Goal: Task Accomplishment & Management: Complete application form

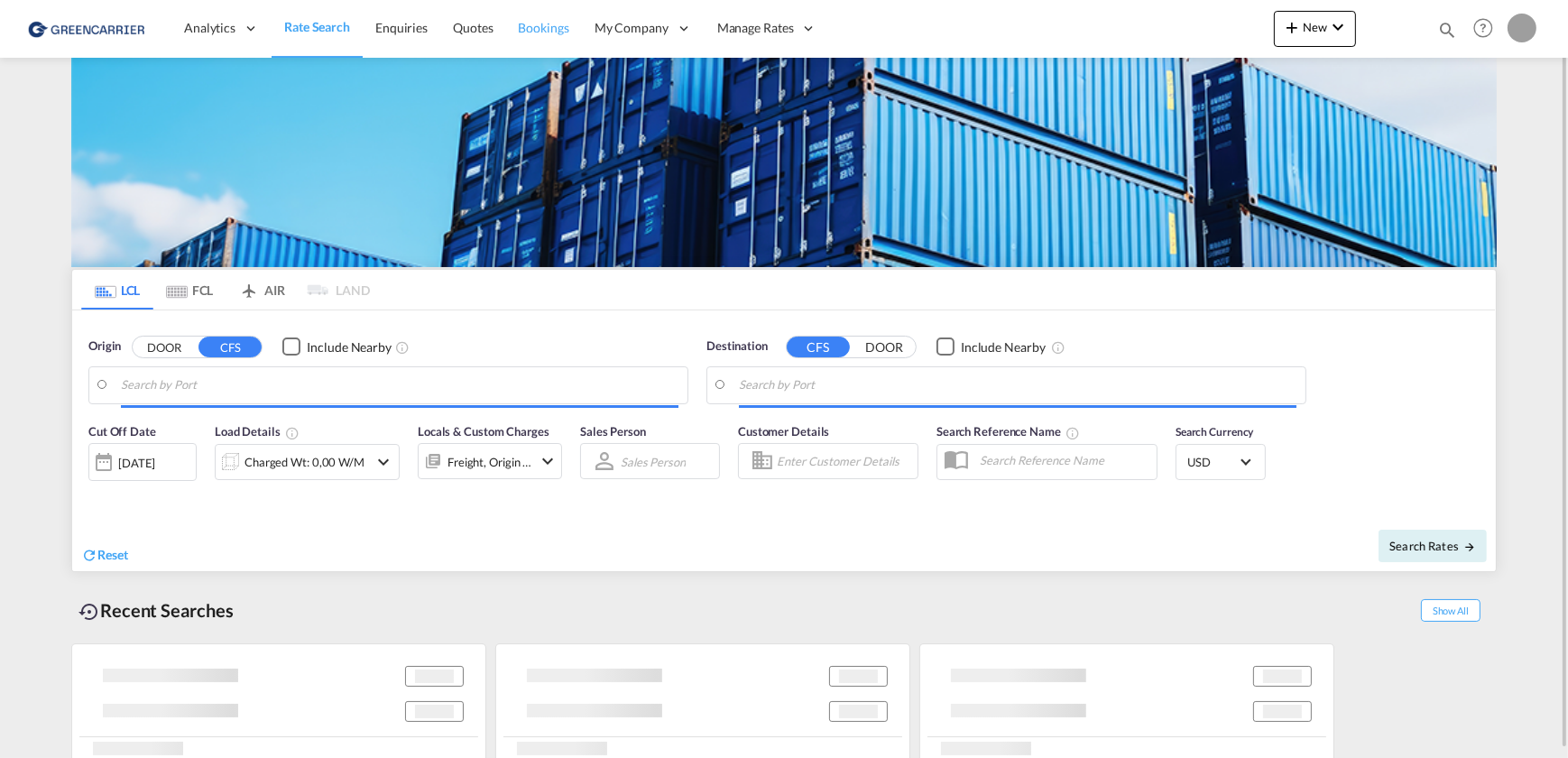
type input "[GEOGRAPHIC_DATA], [GEOGRAPHIC_DATA]"
type input "Callao, PECLL"
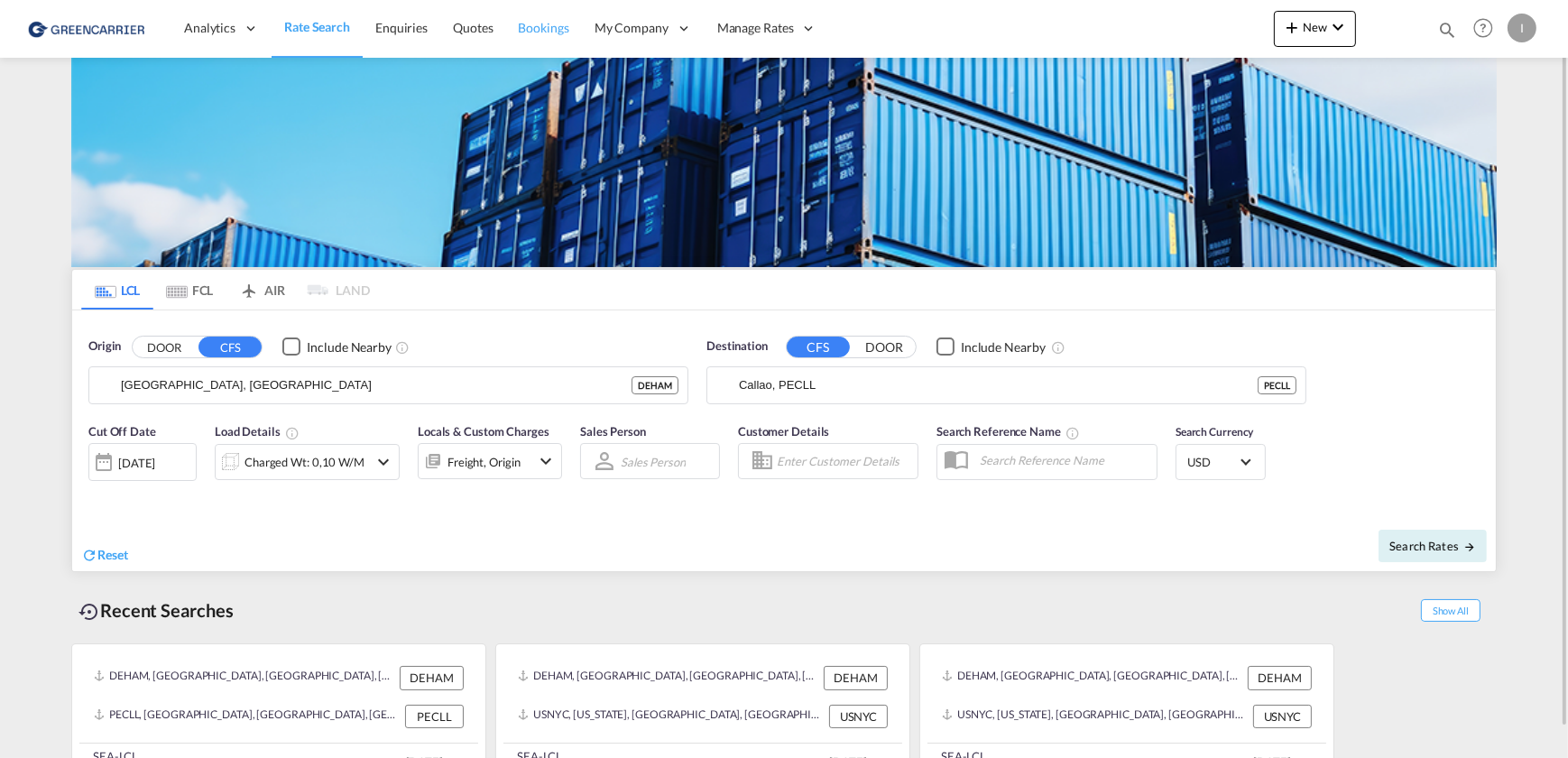
click at [544, 28] on span "Bookings" at bounding box center [544, 27] width 51 height 15
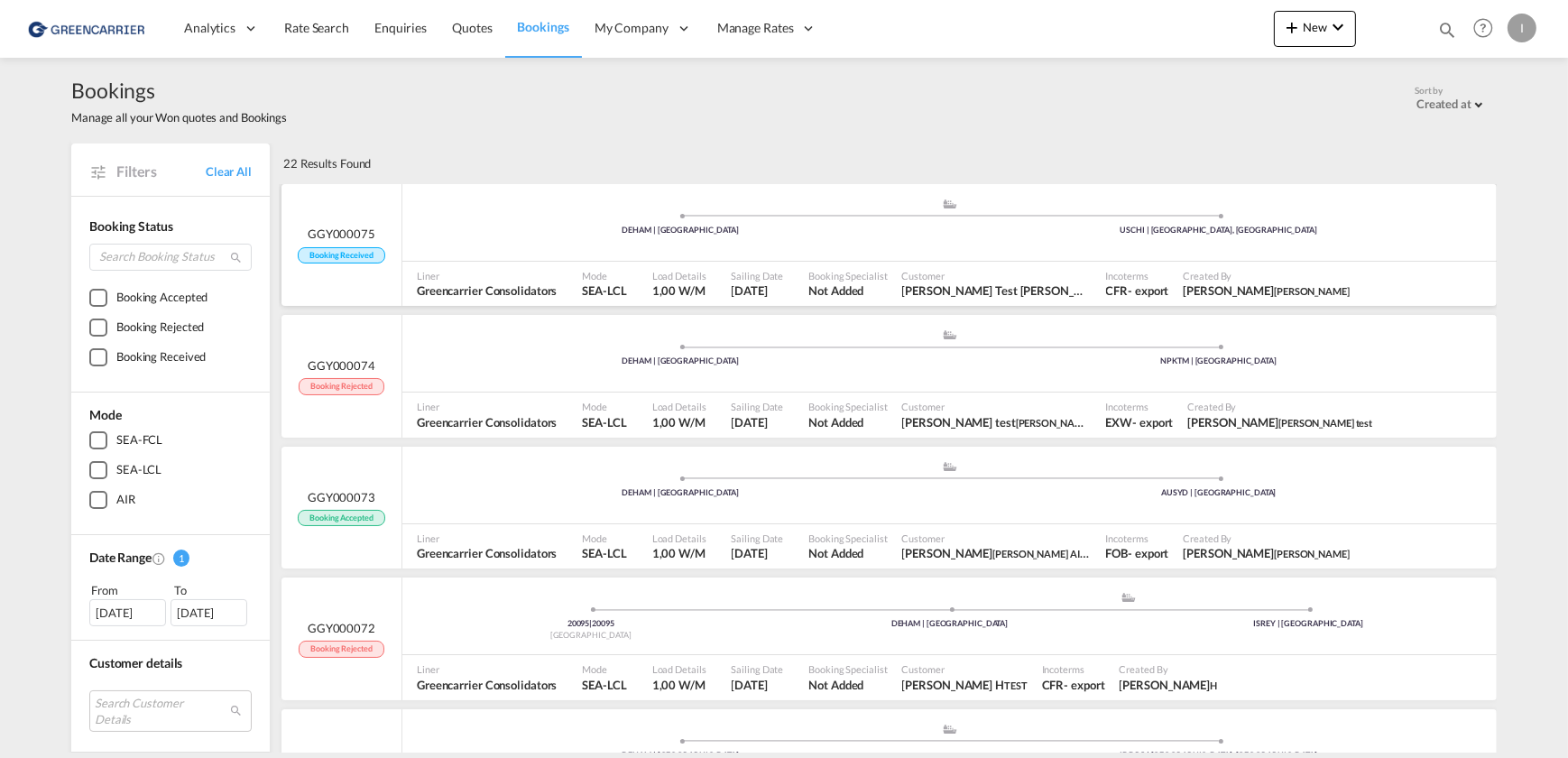
drag, startPoint x: 460, startPoint y: 239, endPoint x: 492, endPoint y: 212, distance: 41.9
click at [492, 212] on div ".a{fill:#aaa8ad;} .a{fill:#aaa8ad;} DEHAM | [GEOGRAPHIC_DATA] USCHI | [GEOGRAPH…" at bounding box center [950, 225] width 1095 height 54
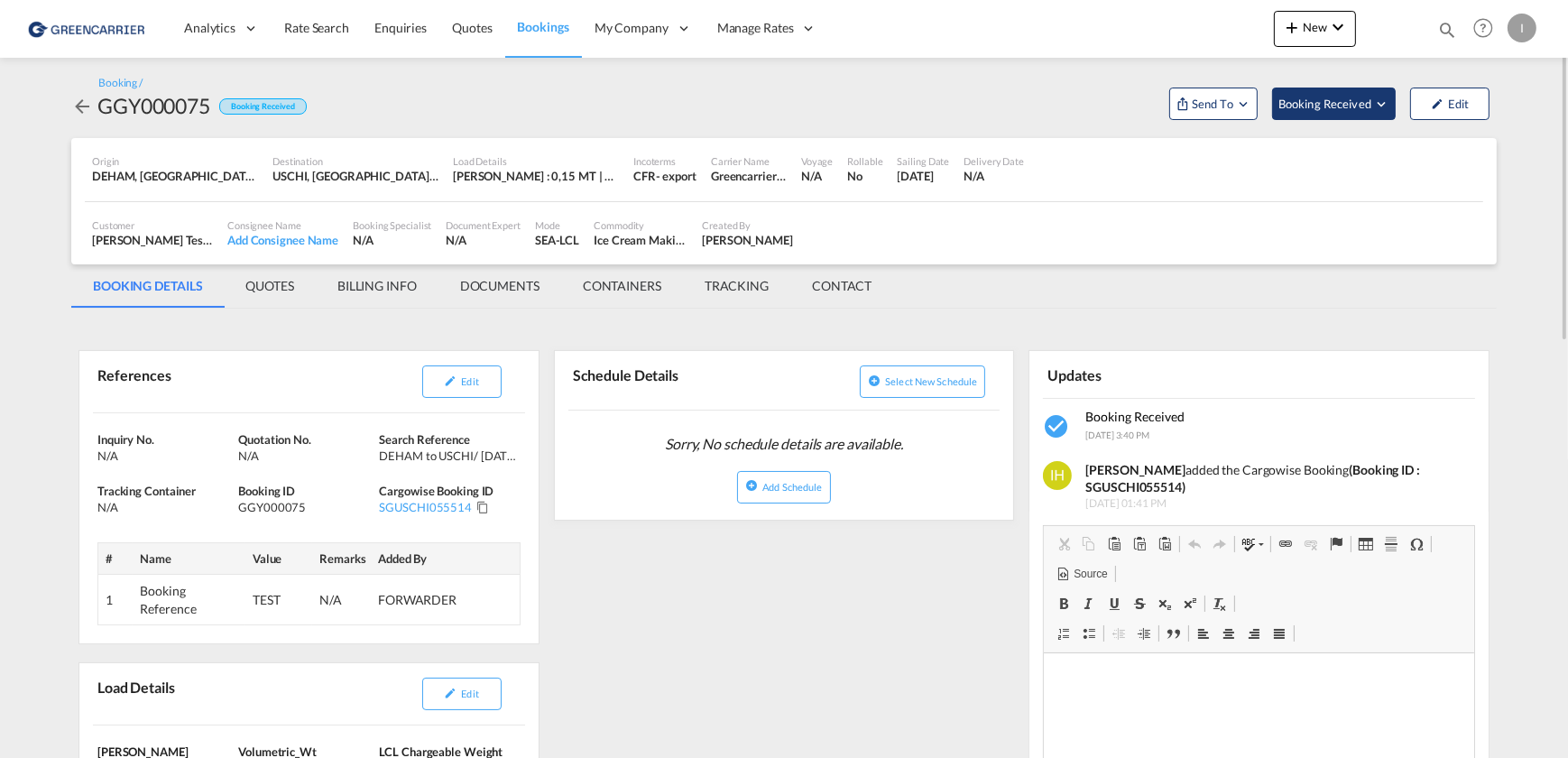
click at [1291, 98] on span "Booking Received" at bounding box center [1326, 103] width 94 height 18
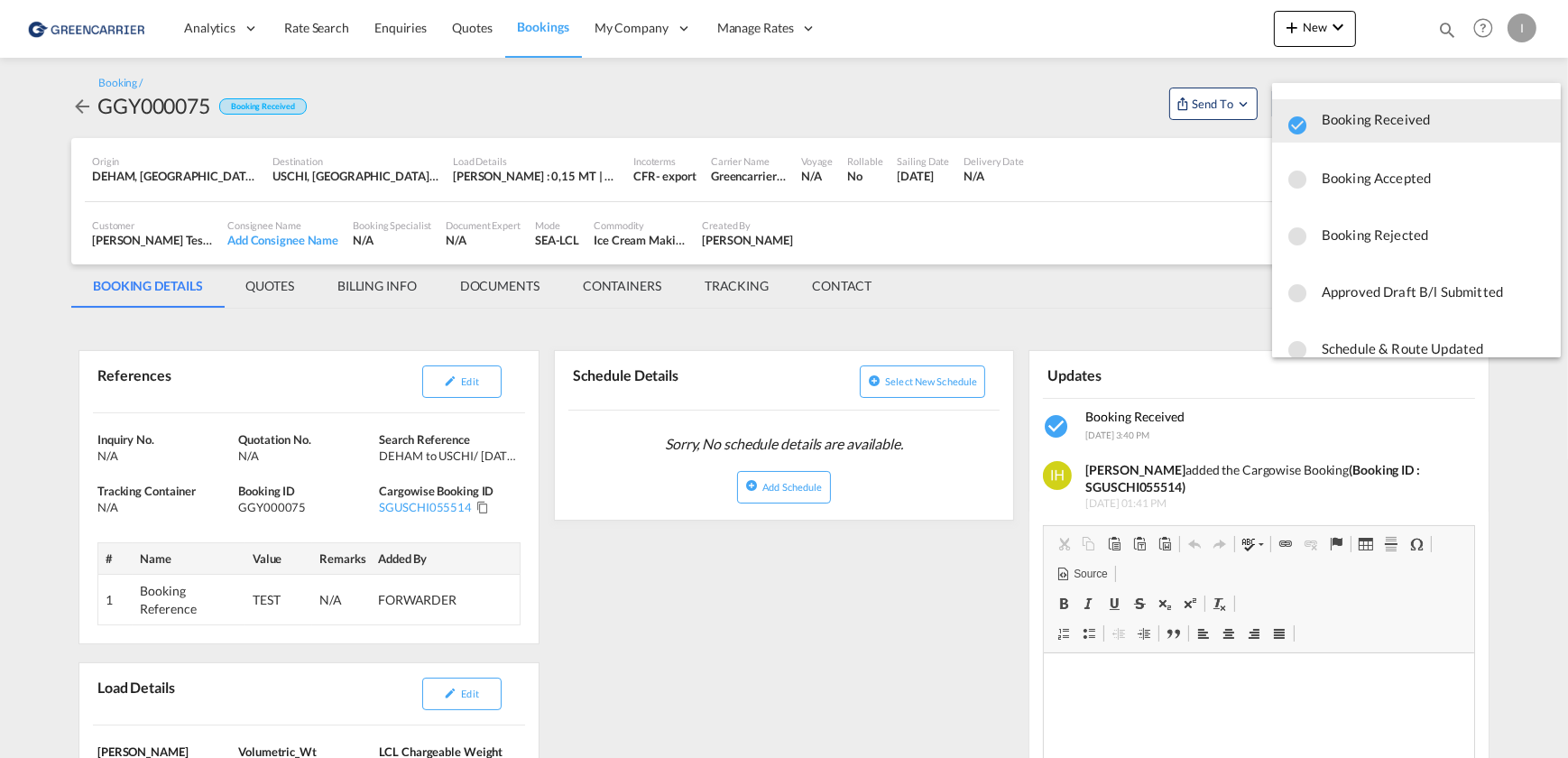
click at [1332, 232] on span "Booking Rejected" at bounding box center [1434, 235] width 225 height 33
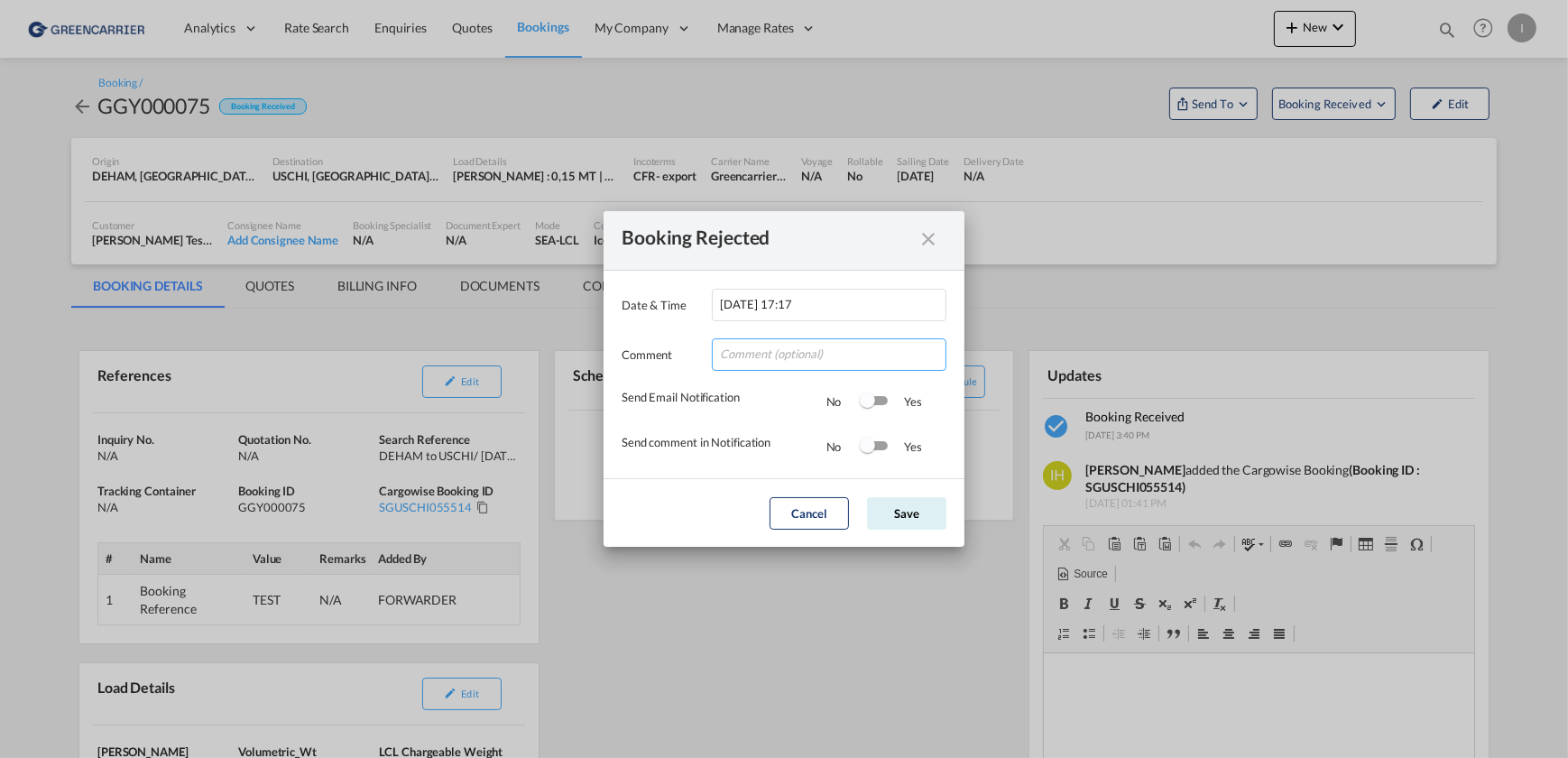
click at [751, 354] on input "Date & ..." at bounding box center [829, 355] width 235 height 33
type input "test"
click at [889, 511] on button "Save" at bounding box center [907, 513] width 80 height 33
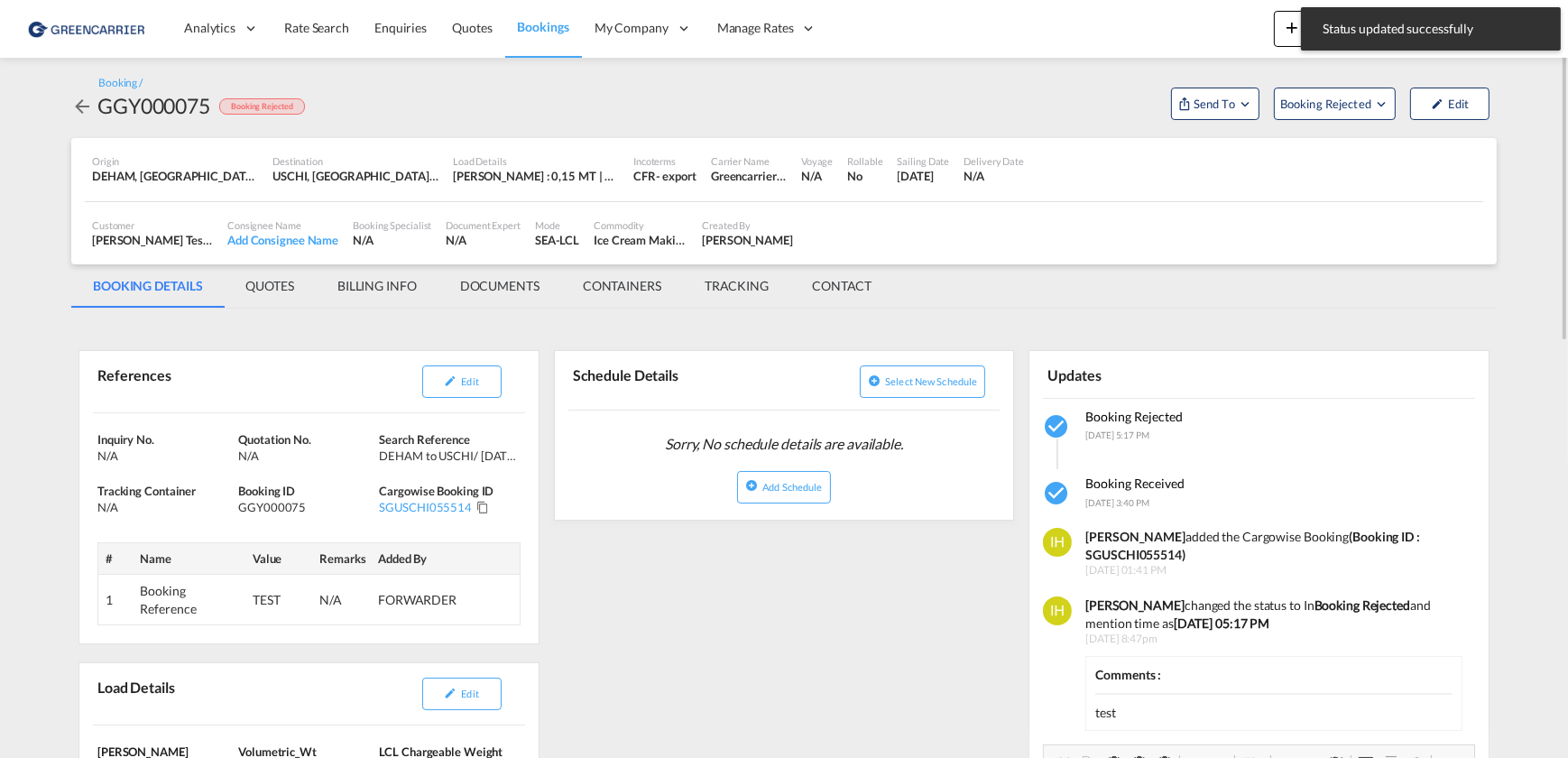
click at [91, 105] on md-icon "icon-arrow-left" at bounding box center [83, 106] width 22 height 22
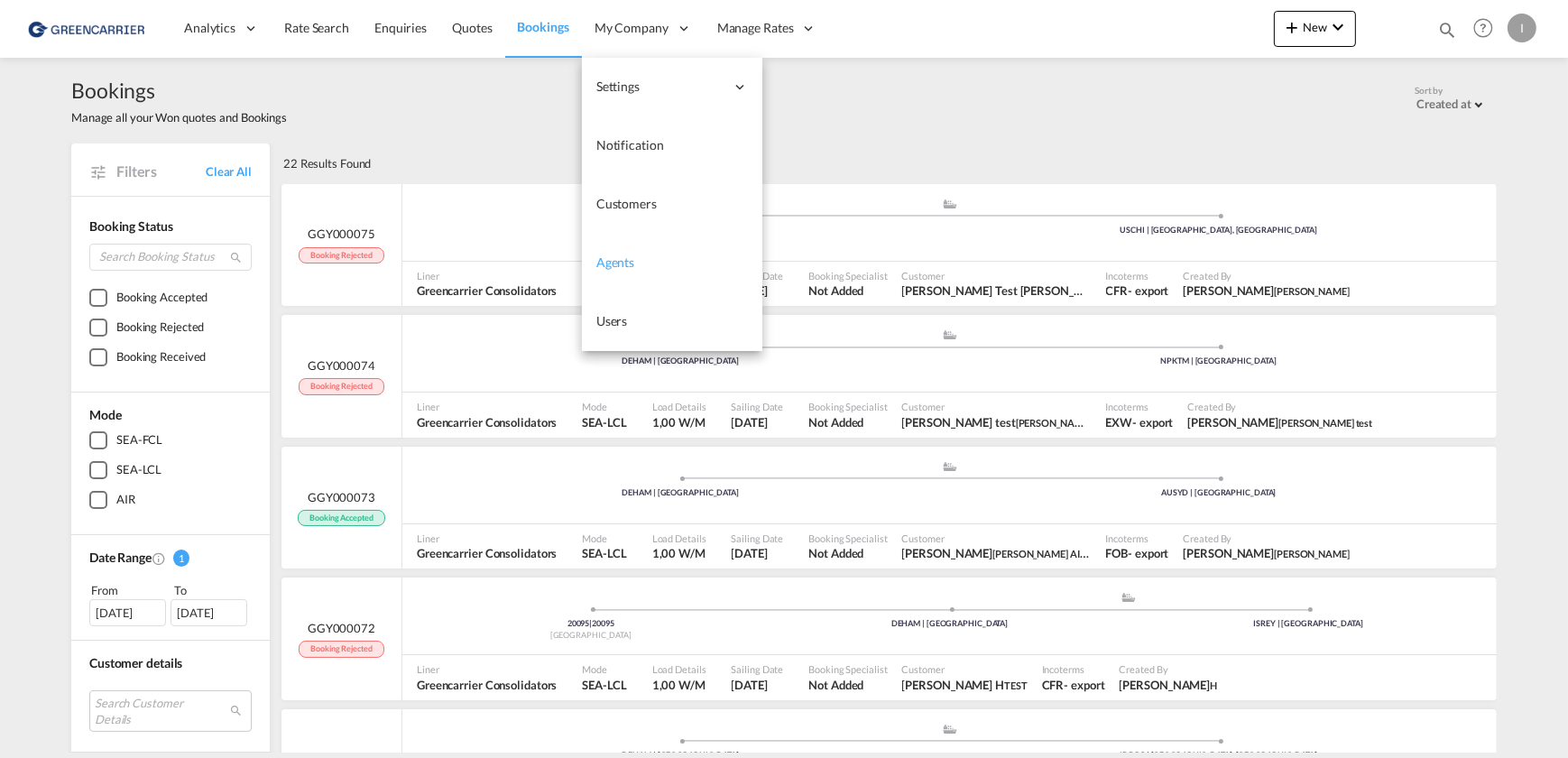
drag, startPoint x: 618, startPoint y: 321, endPoint x: 631, endPoint y: 244, distance: 78.1
click at [618, 321] on span "Users" at bounding box center [612, 320] width 32 height 15
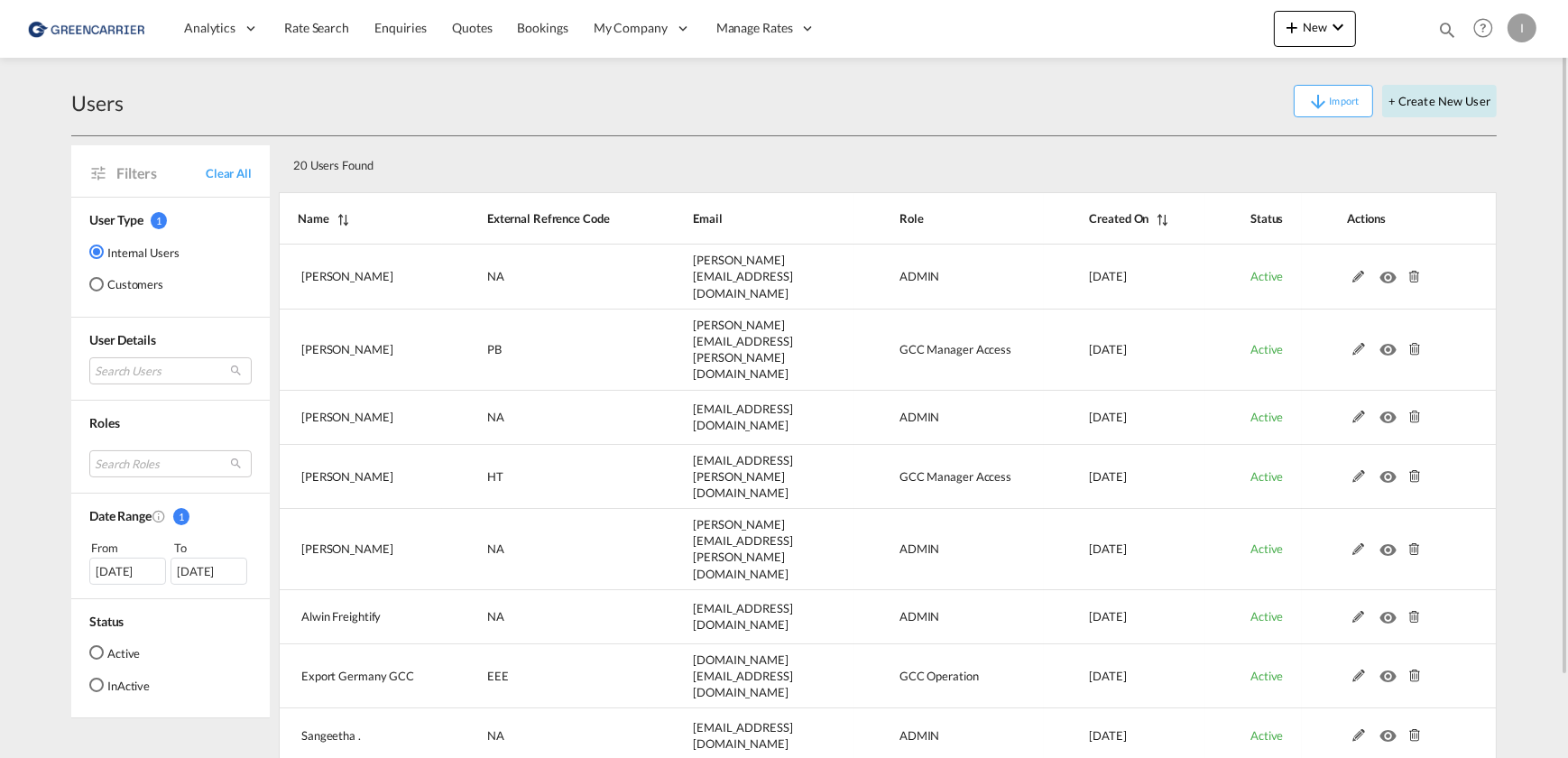
click at [1467, 107] on button "+ Create New User" at bounding box center [1439, 102] width 114 height 33
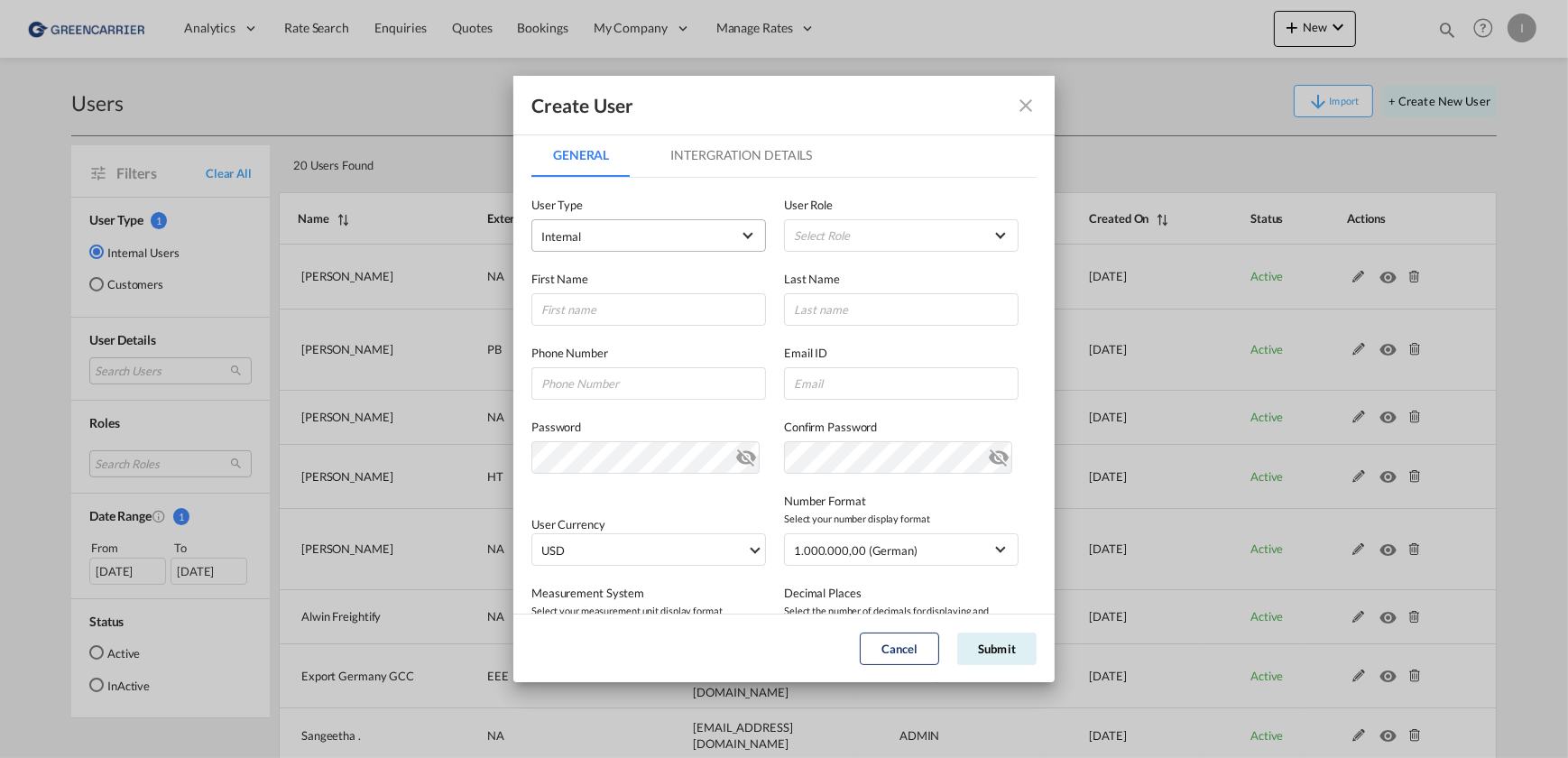
click at [635, 238] on span "Internal" at bounding box center [636, 237] width 190 height 18
click at [628, 281] on md-option "Customer" at bounding box center [648, 279] width 238 height 44
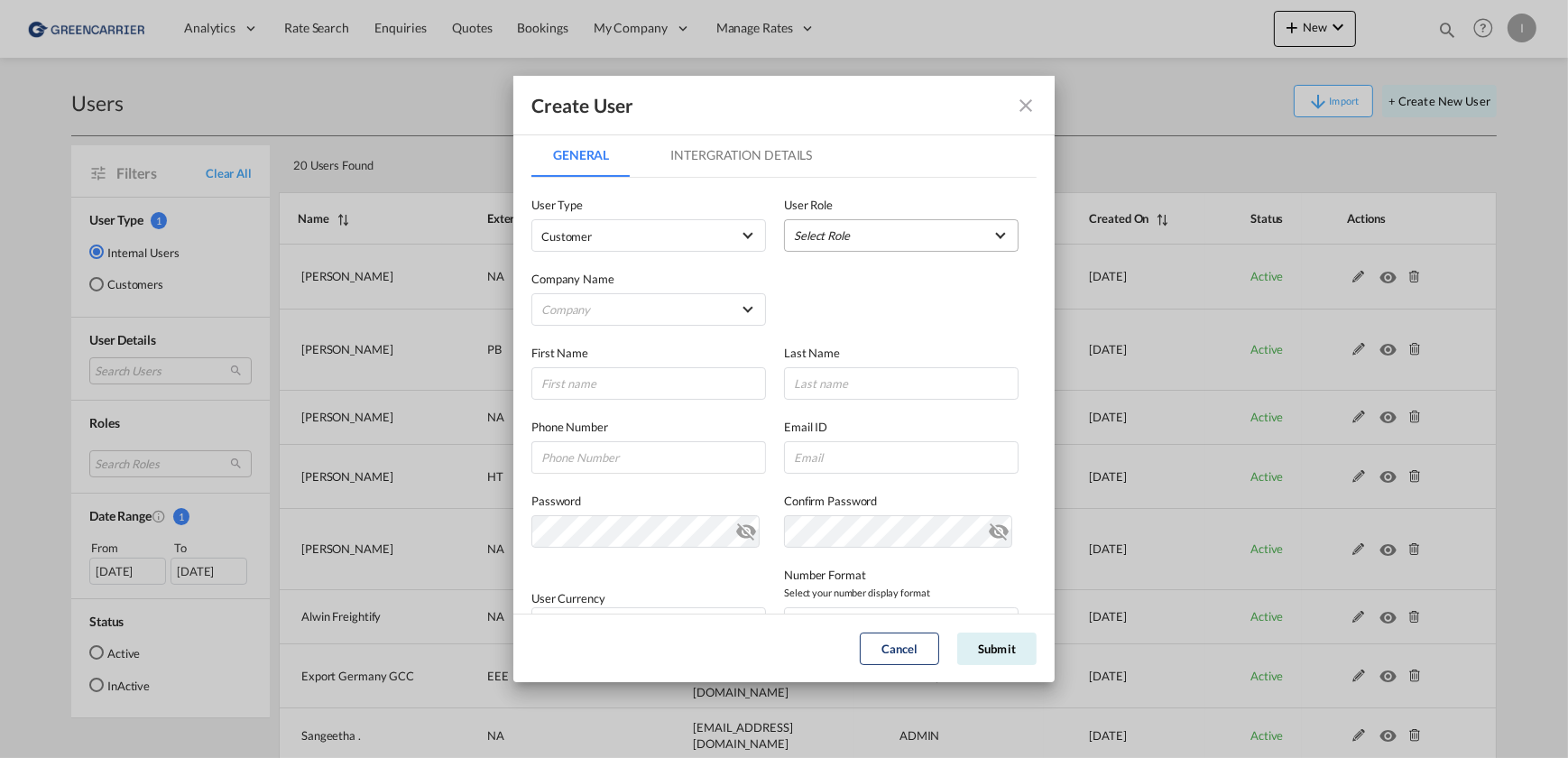
click at [845, 241] on md-select "Select Role" at bounding box center [901, 236] width 235 height 33
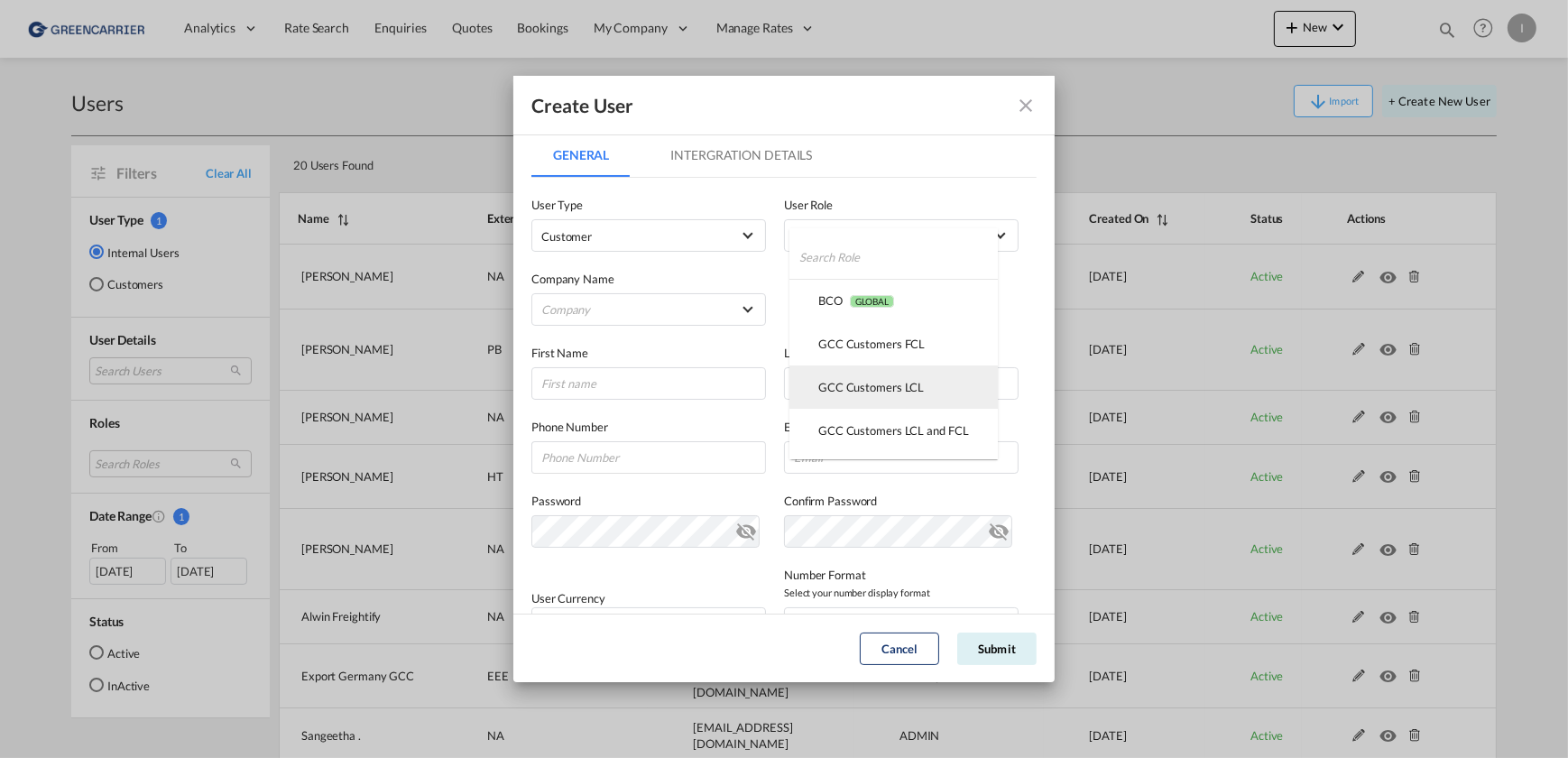
click at [901, 386] on div "GCC Customers LCL USER_DEFINED" at bounding box center [871, 387] width 105 height 16
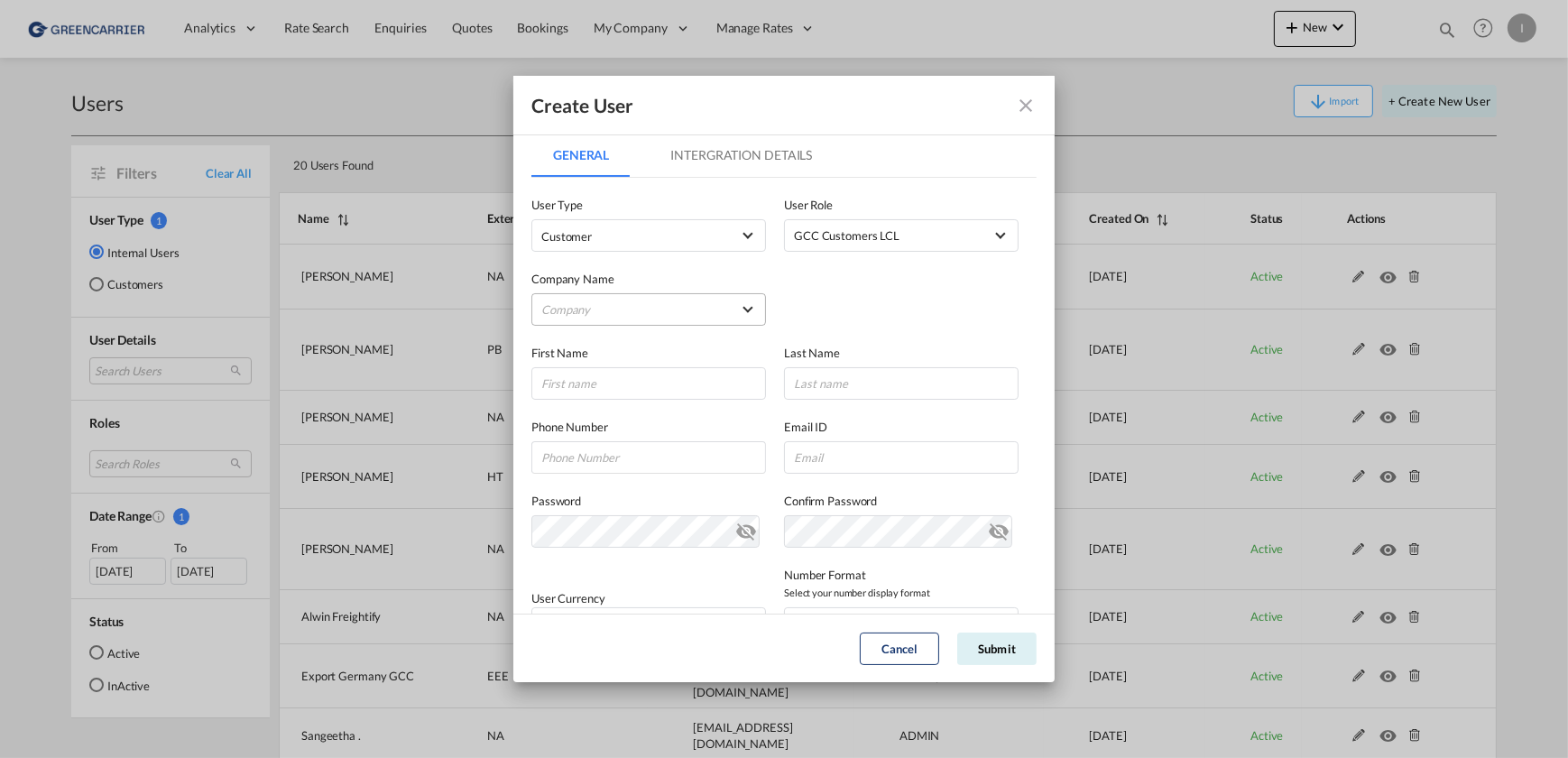
click at [620, 296] on md-select "Company [PERSON_NAME] & Co. GmbH BENDIX TRANSPORT DANMARK CARGO PARTNER GMBH CA…" at bounding box center [648, 309] width 235 height 33
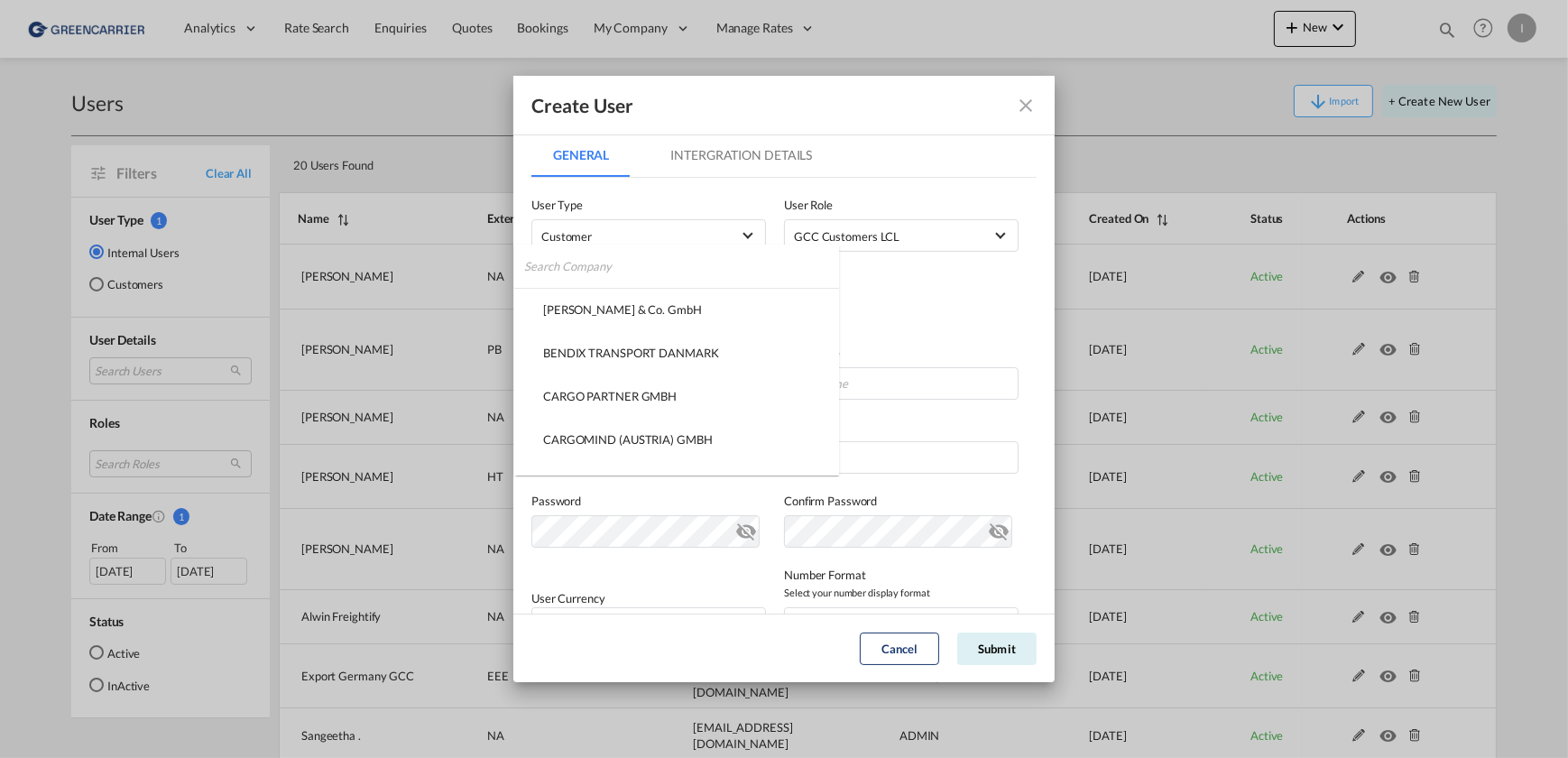
click at [616, 261] on input "search" at bounding box center [681, 267] width 315 height 44
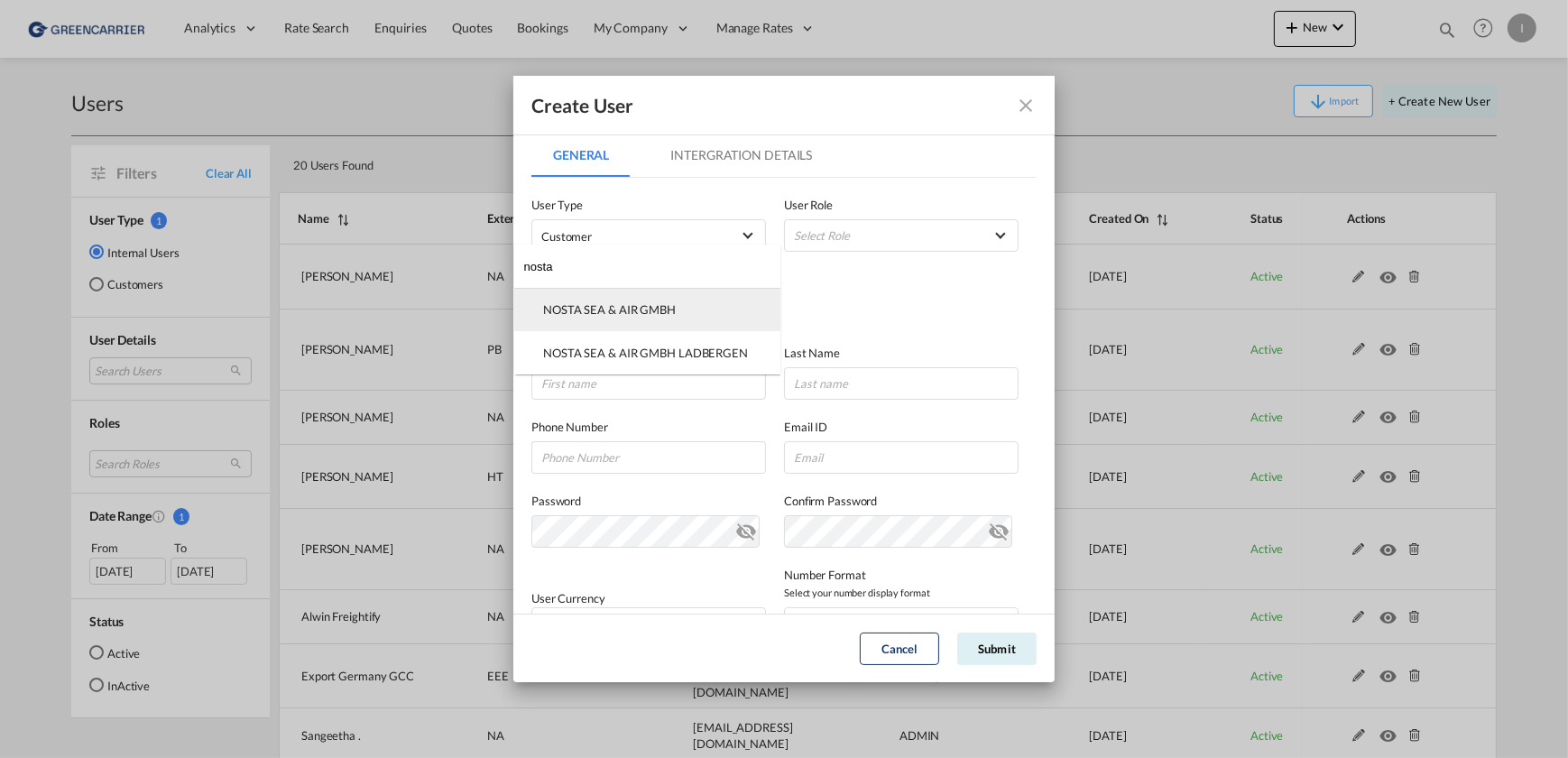
type input "nosta"
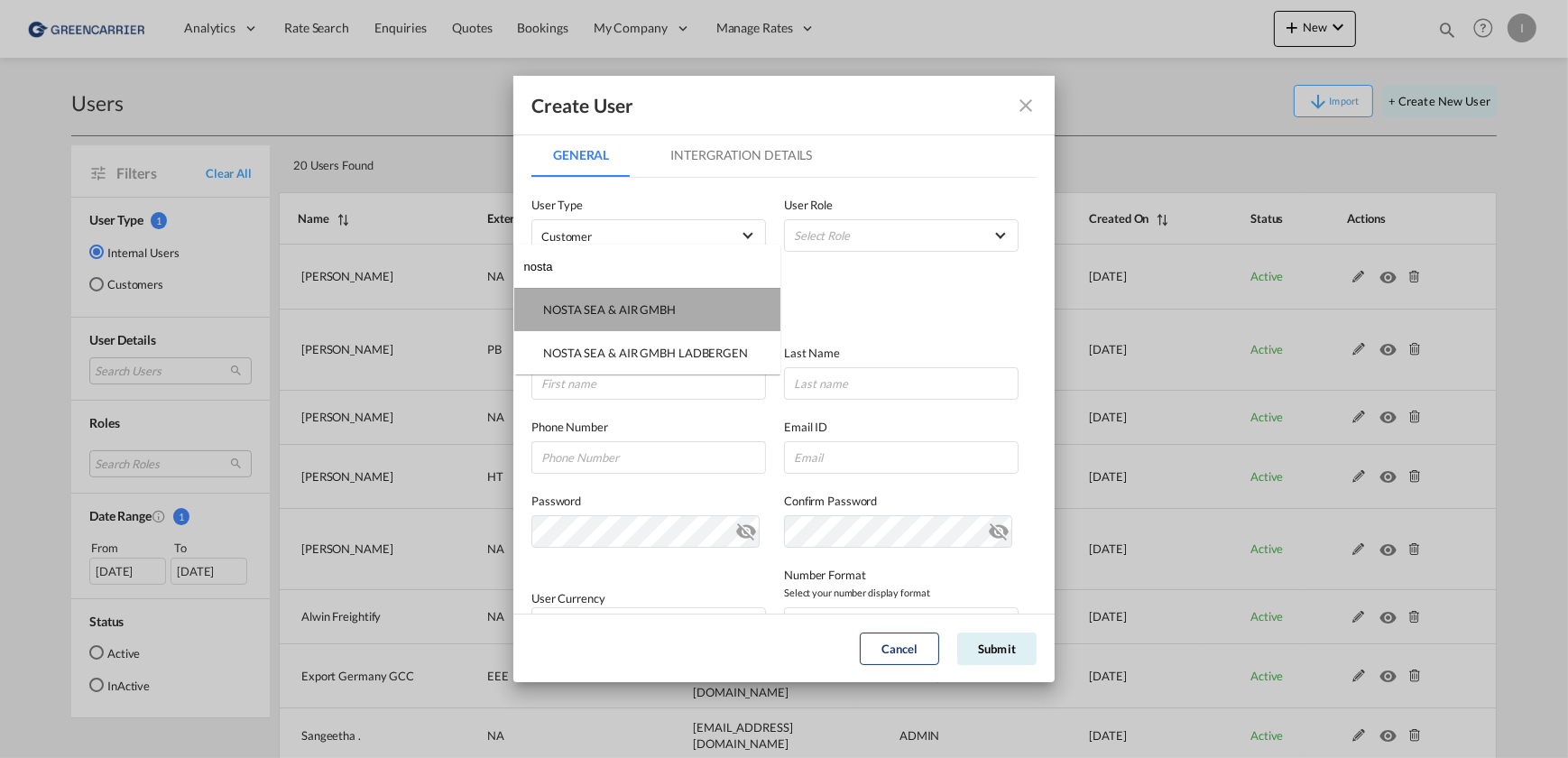
click at [622, 308] on div "NOSTA SEA & AIR GMBH" at bounding box center [609, 309] width 132 height 16
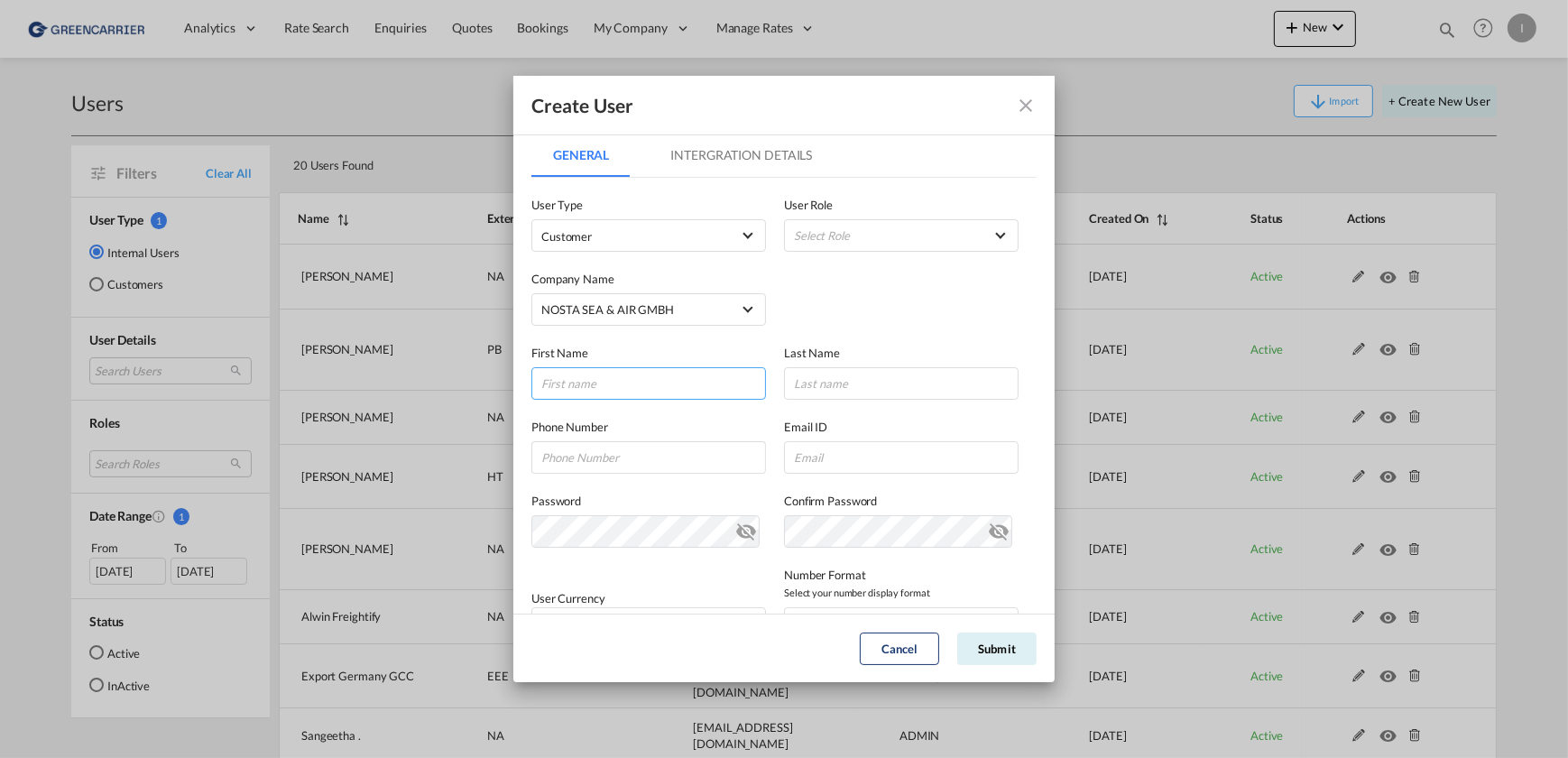
click at [592, 381] on input "GeneralIntergration Details ..." at bounding box center [648, 384] width 235 height 33
type input "Team"
type input "[GEOGRAPHIC_DATA]"
click at [859, 436] on div "Email ID" at bounding box center [910, 446] width 253 height 56
click at [854, 450] on input "GeneralIntergration Details ..." at bounding box center [901, 457] width 235 height 33
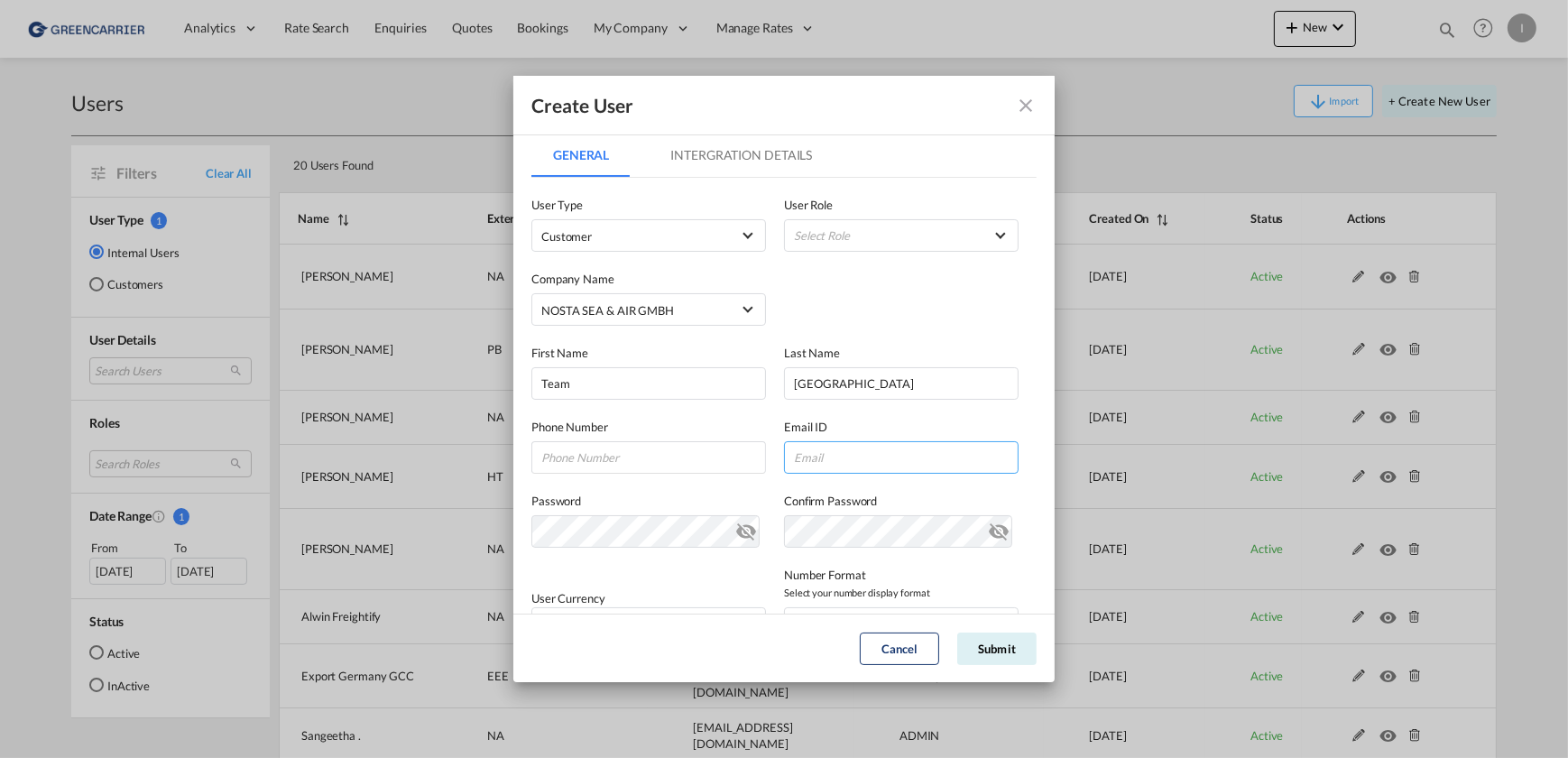
paste input "[EMAIL_ADDRESS][DOMAIN_NAME]"
type input "[EMAIL_ADDRESS][DOMAIN_NAME]"
click at [874, 229] on md-select "Select Role" at bounding box center [901, 236] width 235 height 33
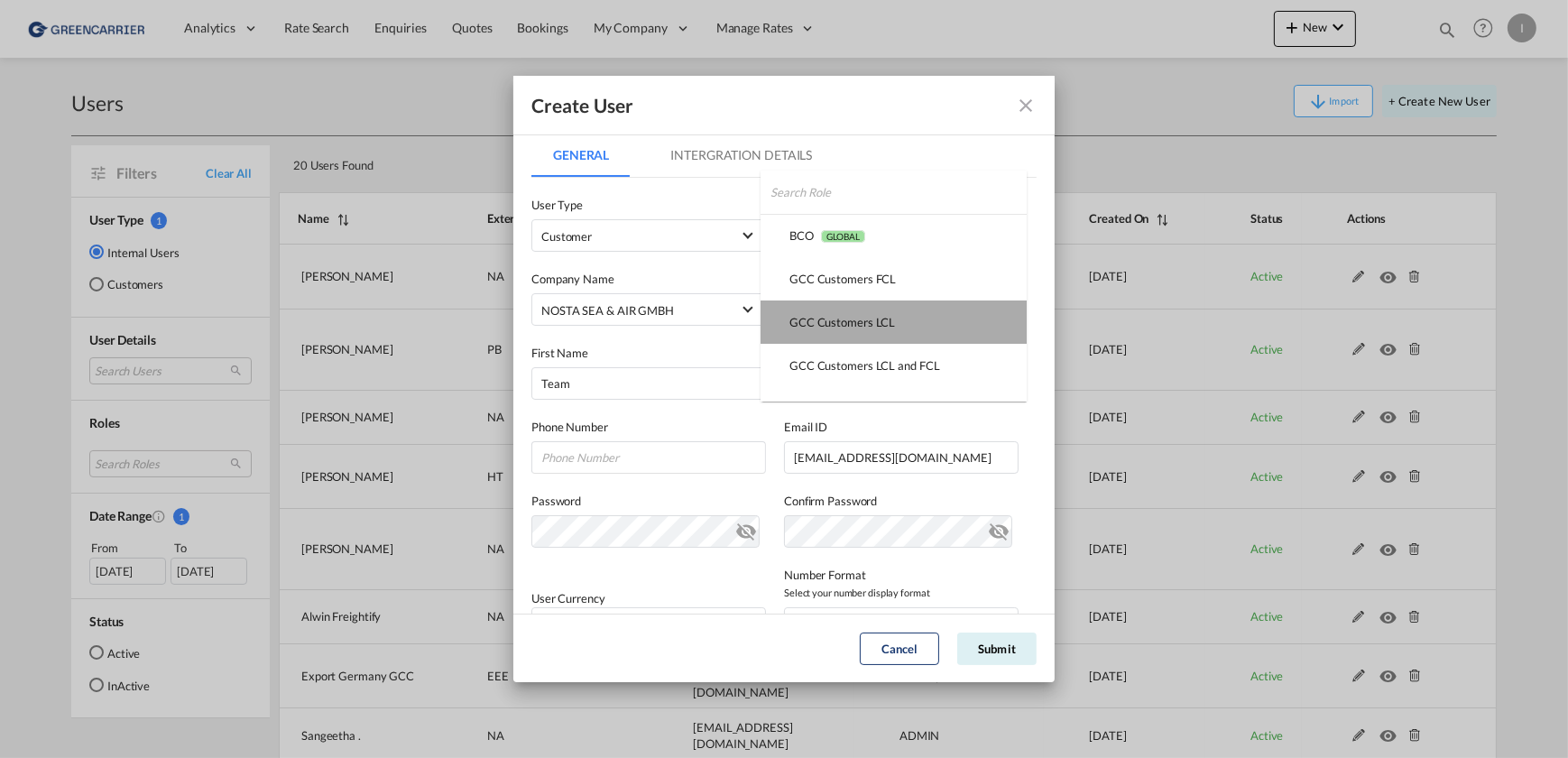
click at [927, 319] on md-option "GCC Customers LCL USER_DEFINED" at bounding box center [893, 322] width 266 height 44
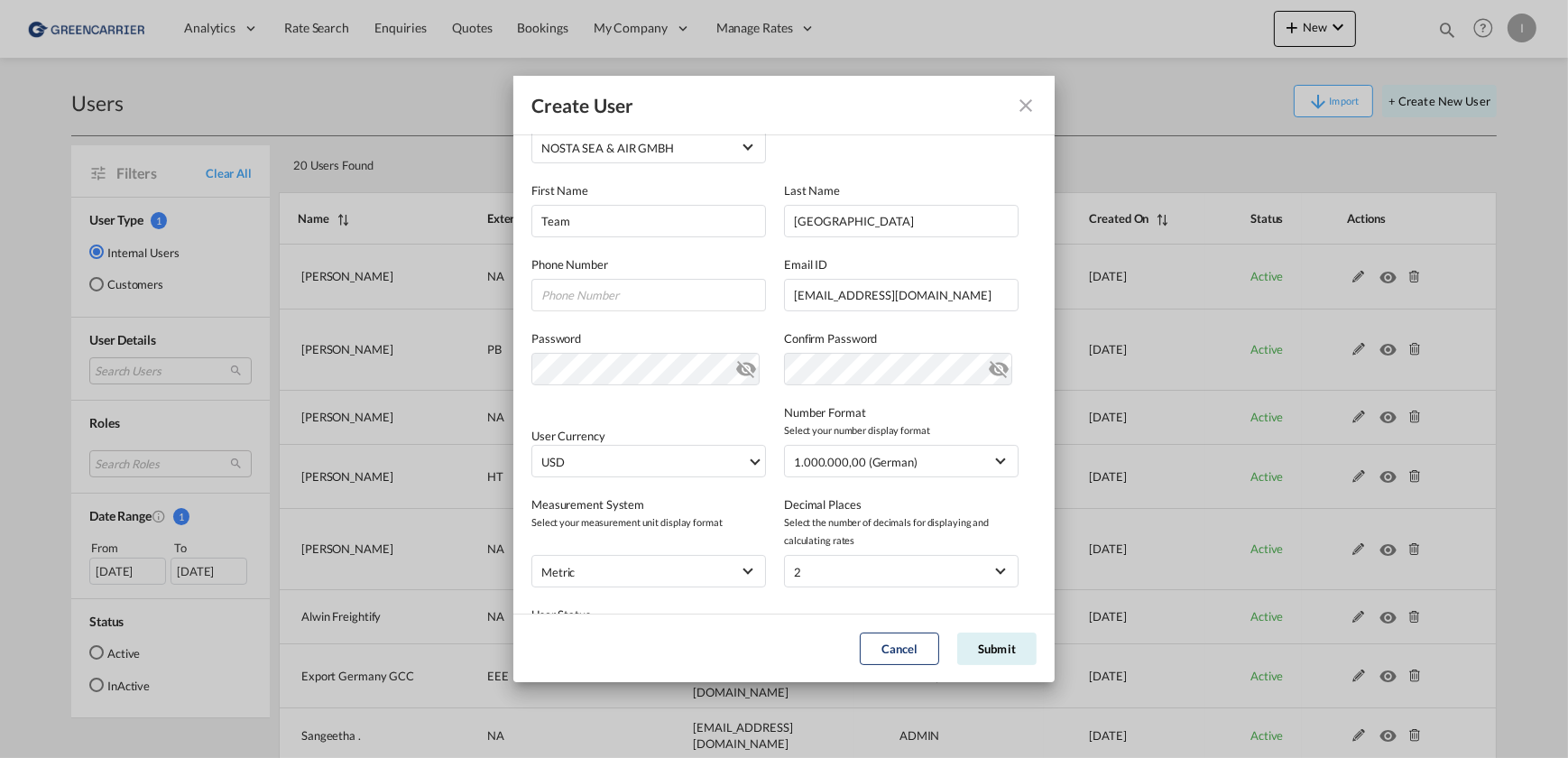
scroll to position [163, 0]
click at [668, 459] on md-content "User Type Customer User Role GCC Customers LCL USER_DEFINED Company Name NOSTA …" at bounding box center [784, 353] width 505 height 676
click at [664, 452] on span "USD" at bounding box center [644, 461] width 206 height 18
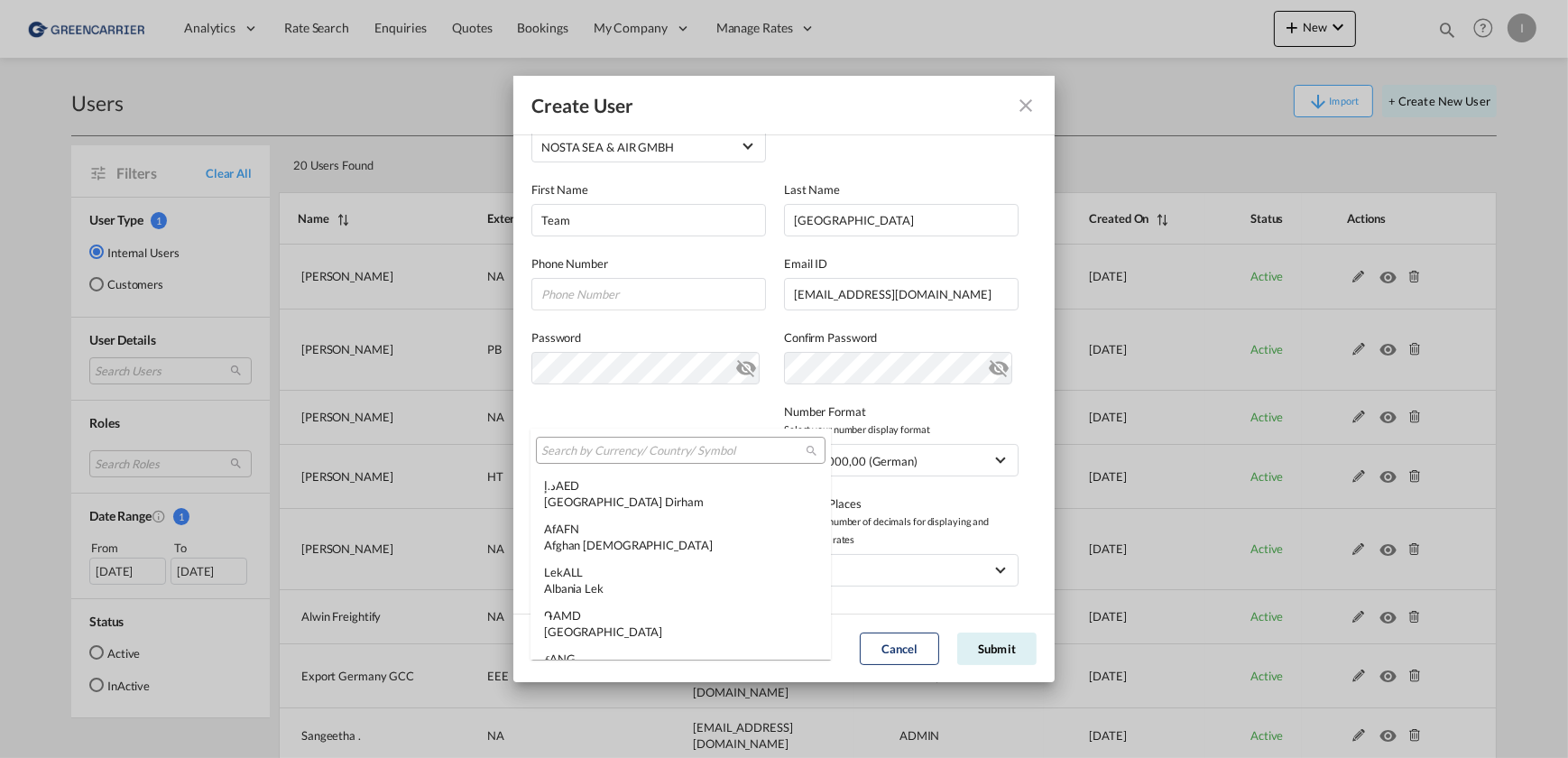
scroll to position [6226, 0]
click at [671, 451] on input "search" at bounding box center [673, 451] width 264 height 16
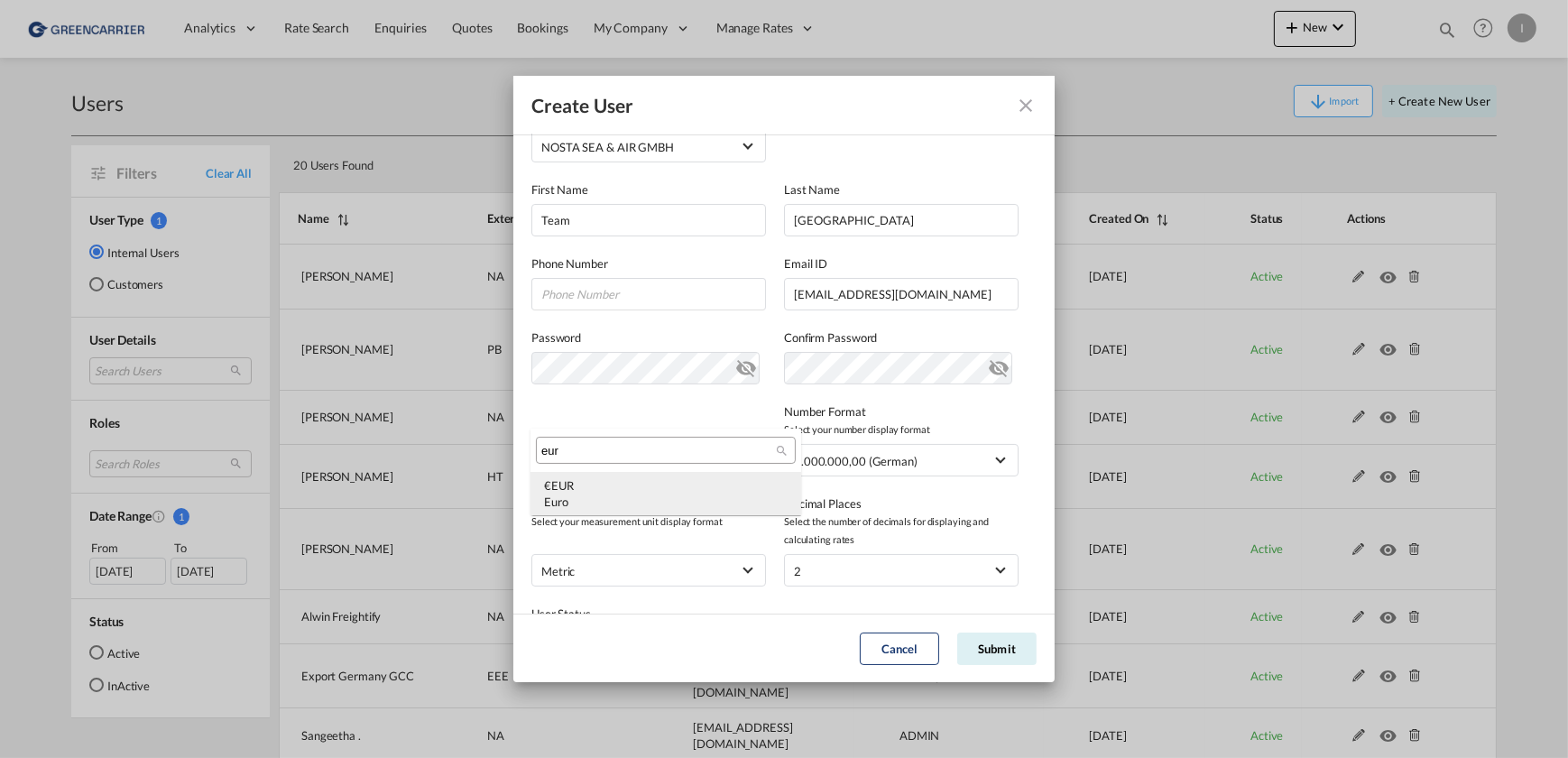
type input "eur"
click at [645, 478] on div "€ EUR Euro" at bounding box center [666, 493] width 244 height 33
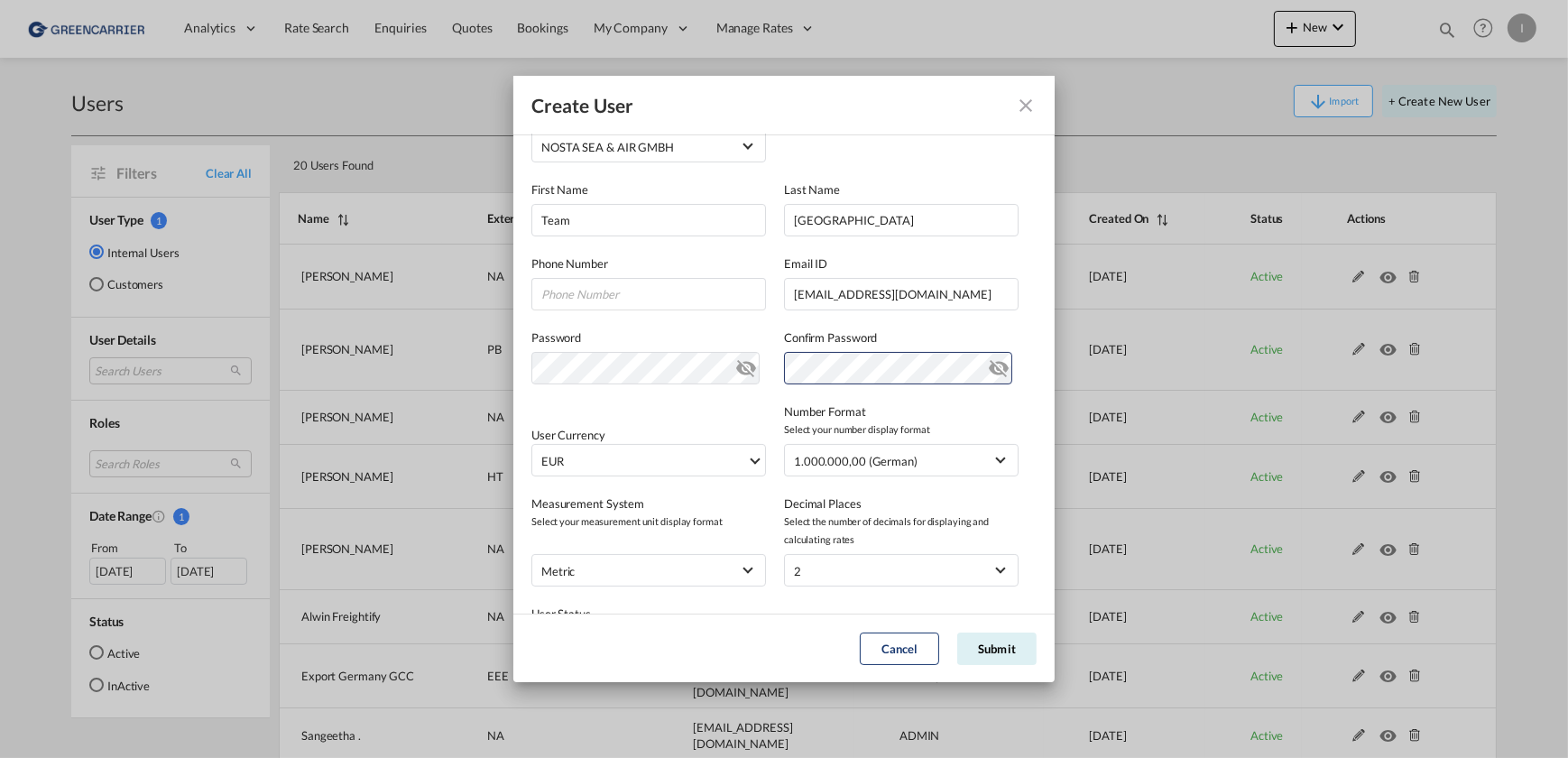
click at [744, 372] on md-icon "icon-eye-off" at bounding box center [746, 364] width 22 height 22
click at [992, 374] on md-icon "icon-eye-off" at bounding box center [998, 364] width 22 height 22
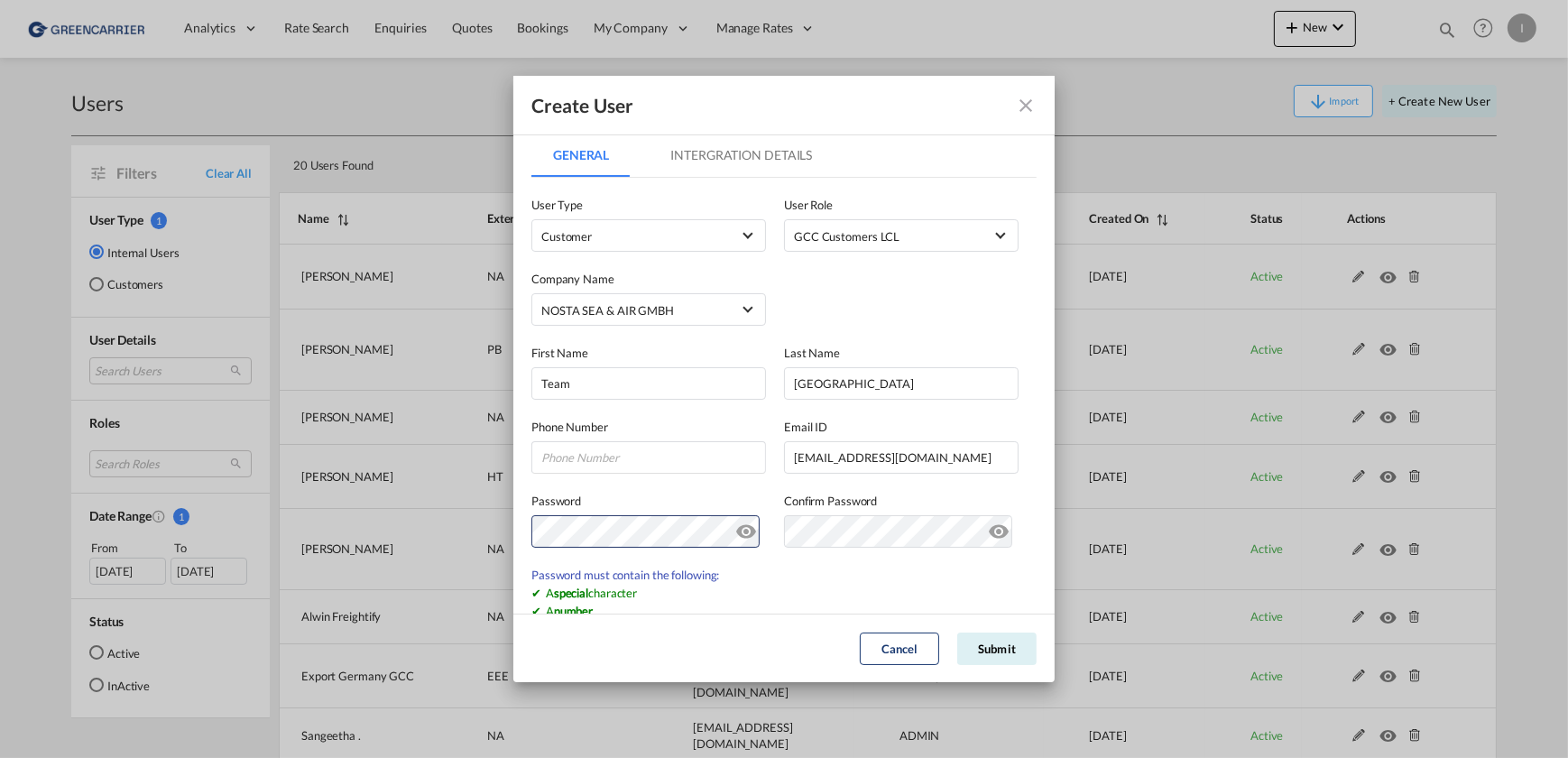
click at [734, 156] on md-tab-item "Intergration Details" at bounding box center [741, 155] width 185 height 44
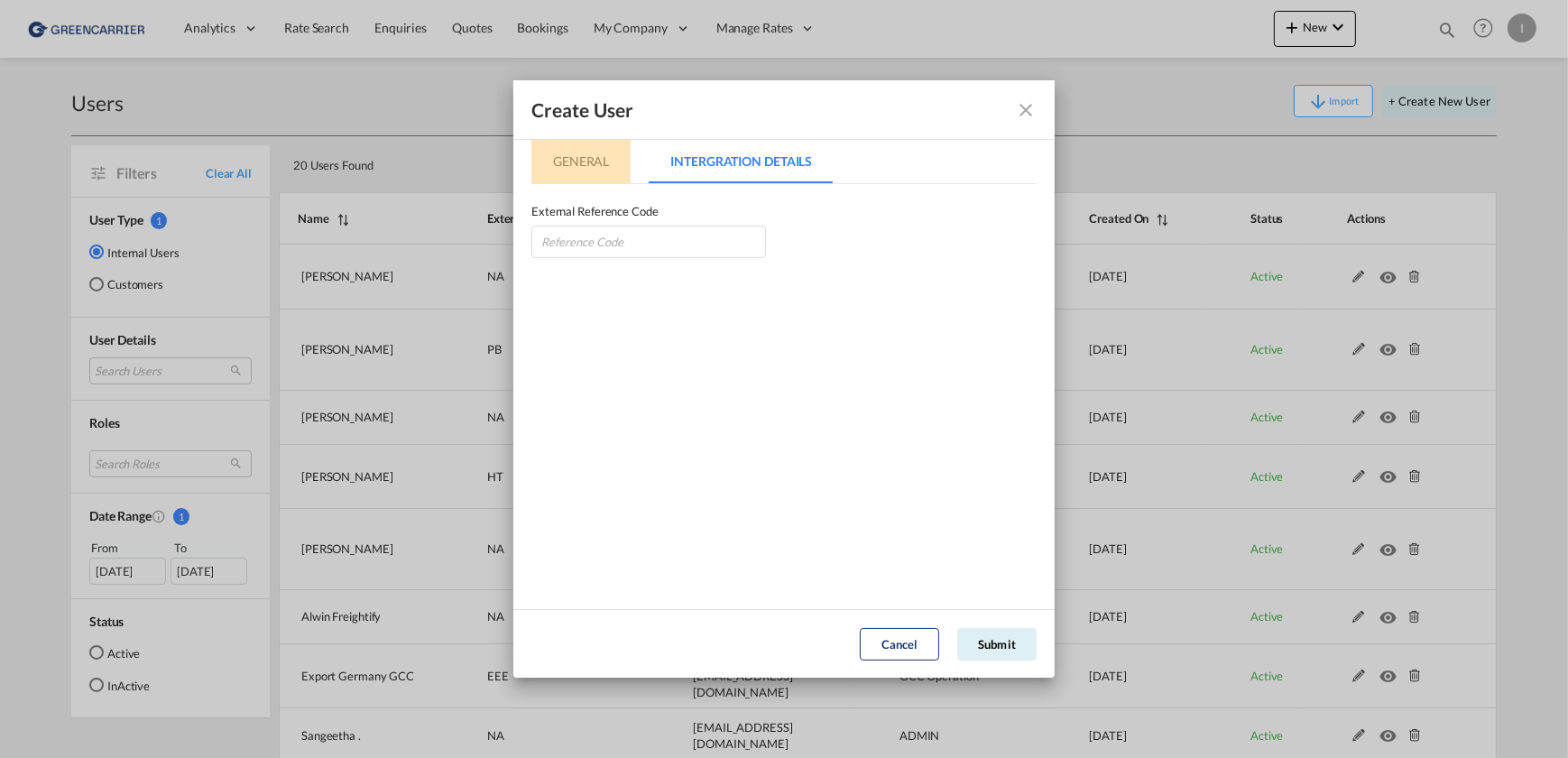
click at [590, 162] on md-tab-item "General" at bounding box center [580, 161] width 99 height 44
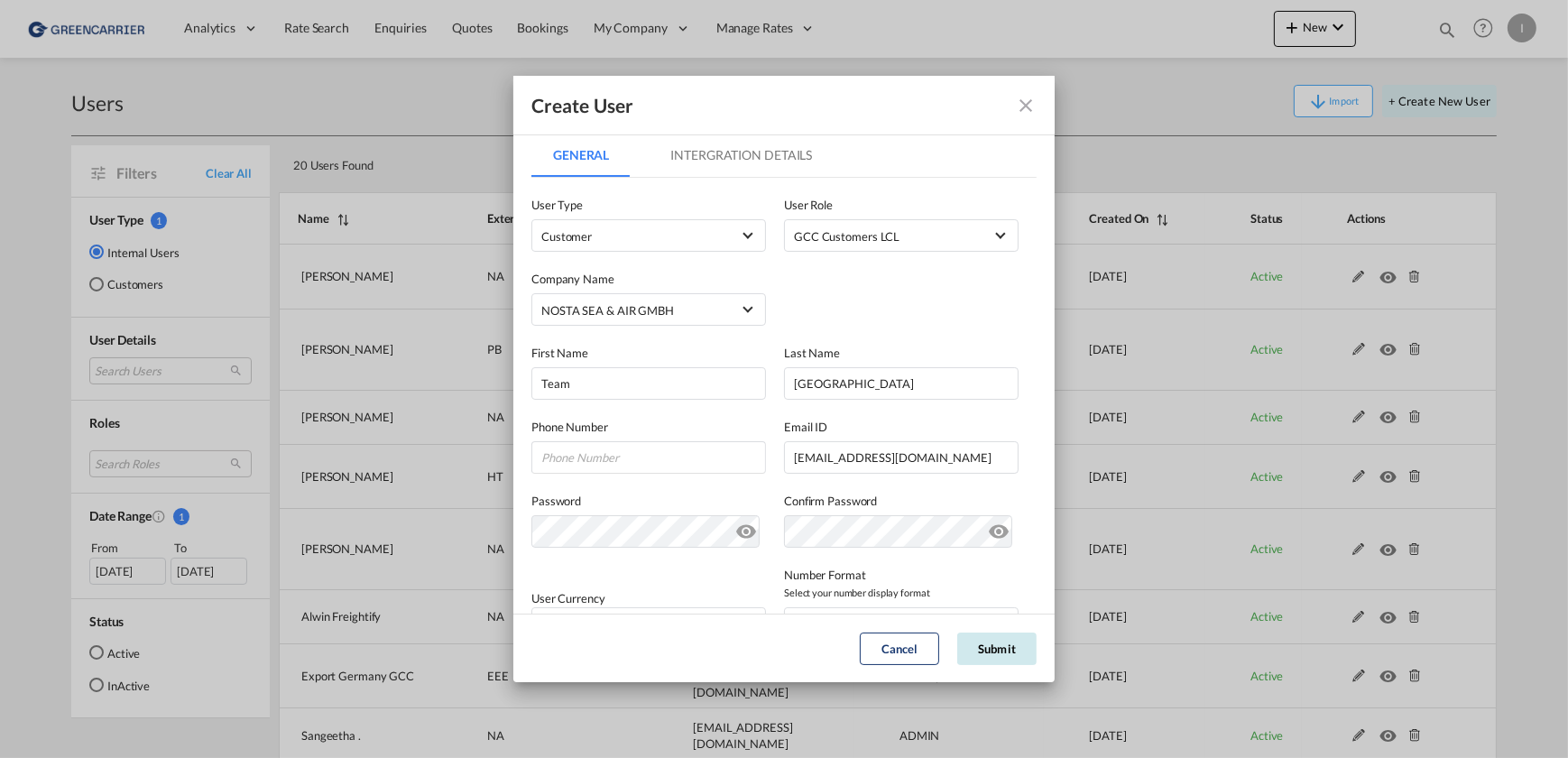
click at [1010, 649] on button "Submit" at bounding box center [997, 648] width 80 height 33
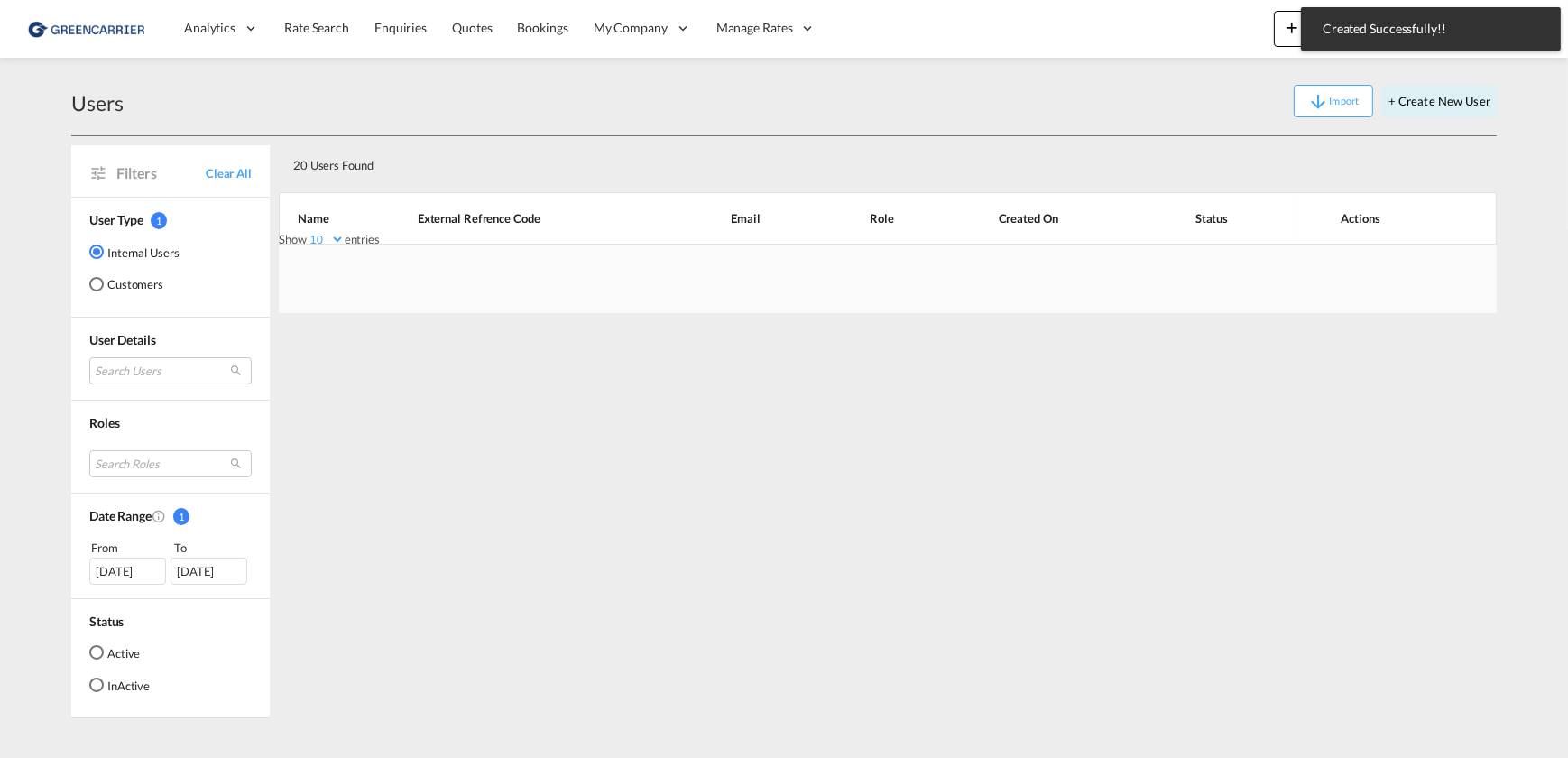
scroll to position [258, 0]
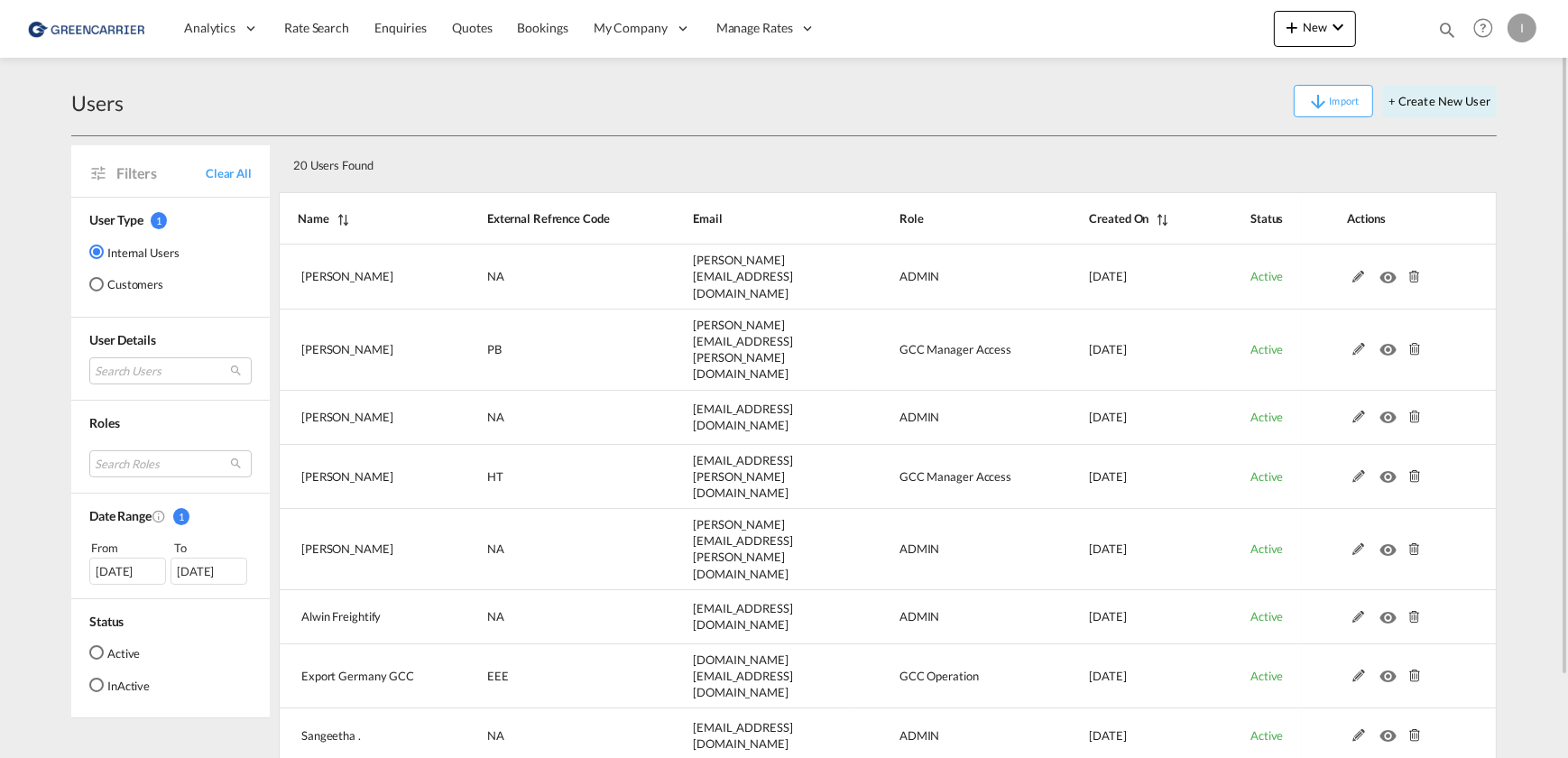
click at [110, 279] on md-radio-button "Customers" at bounding box center [133, 284] width 90 height 18
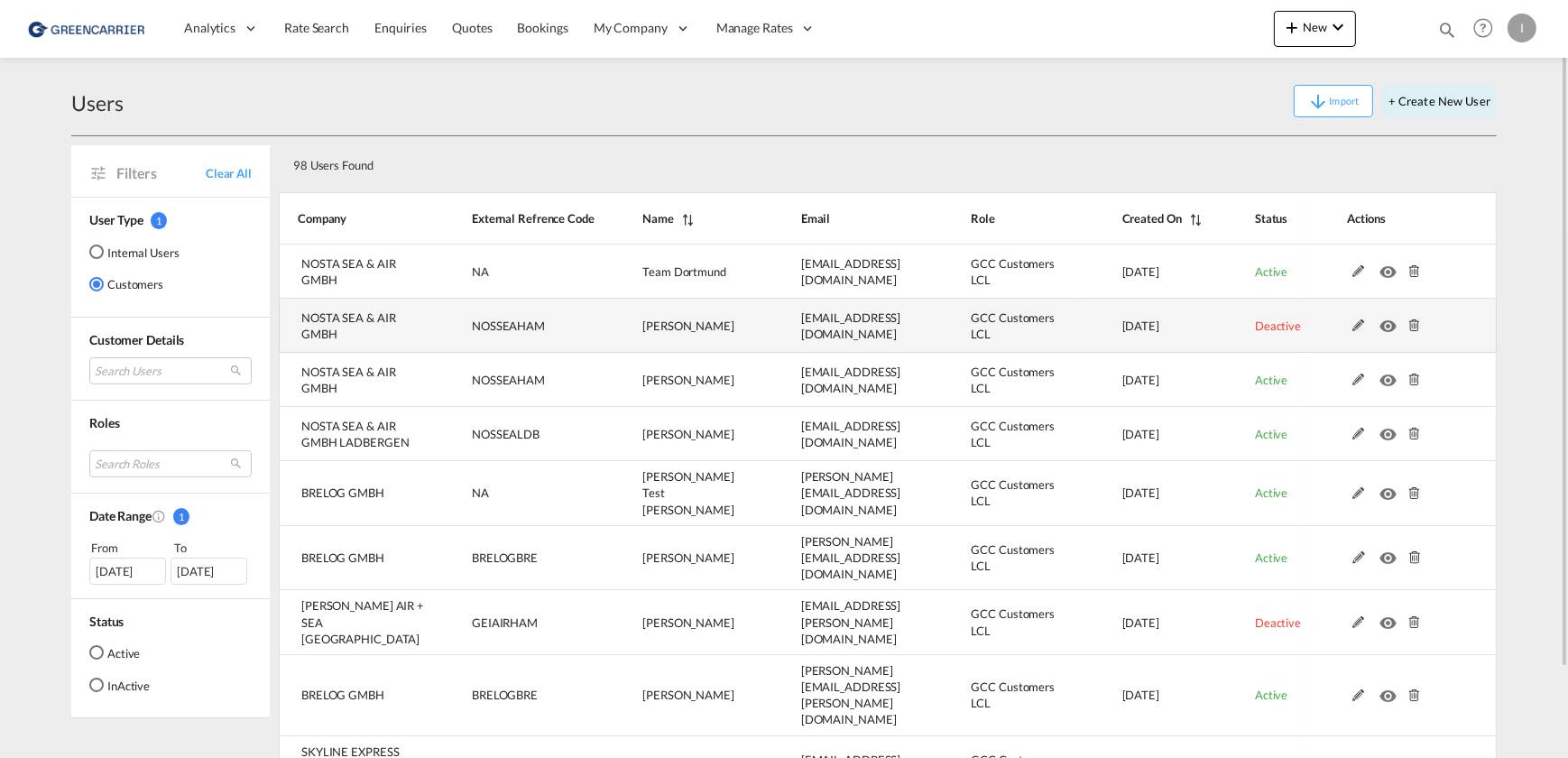
click at [502, 322] on span "NOSSEAHAM" at bounding box center [508, 326] width 73 height 15
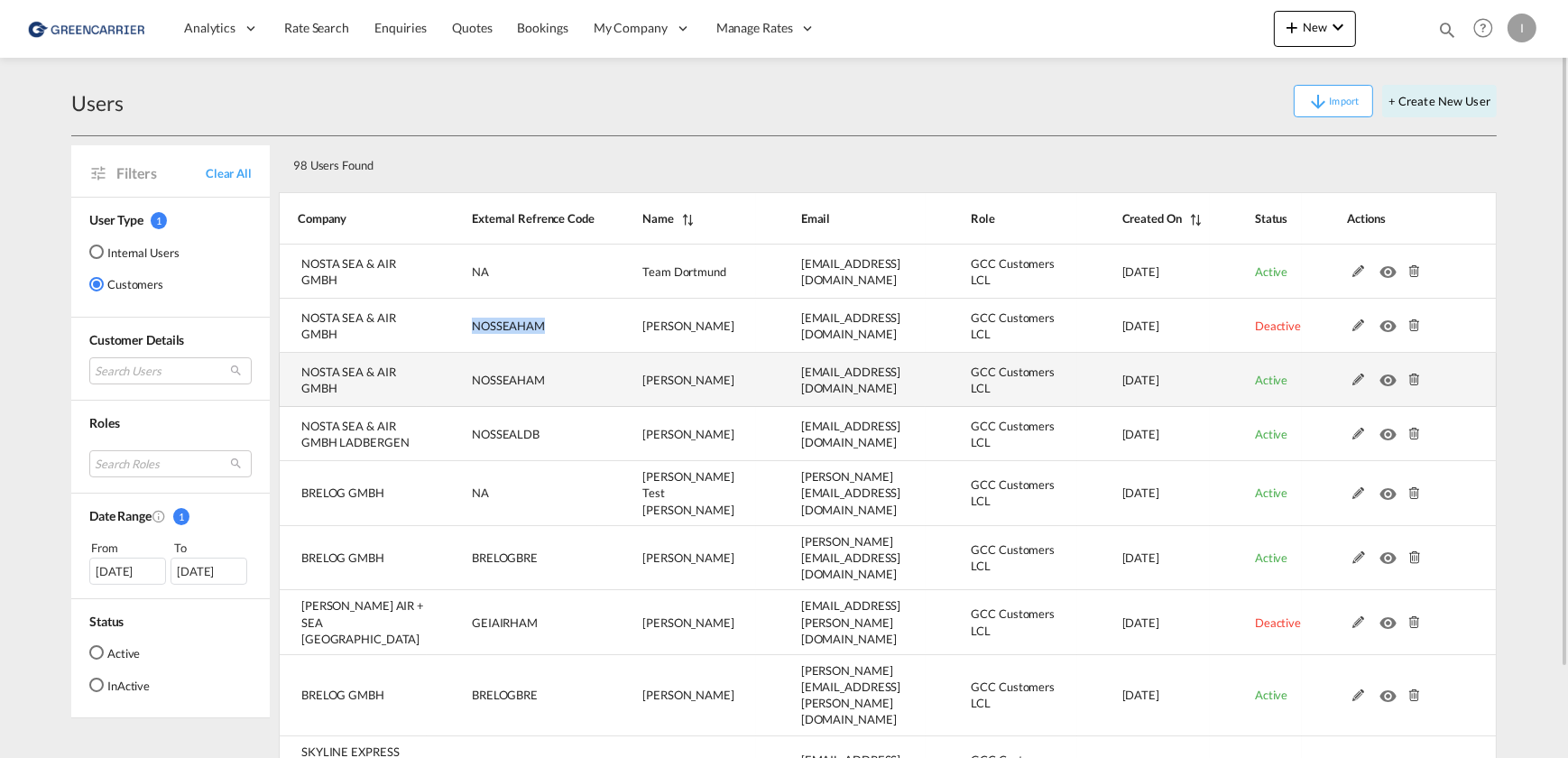
copy span "NOSSEAHAM"
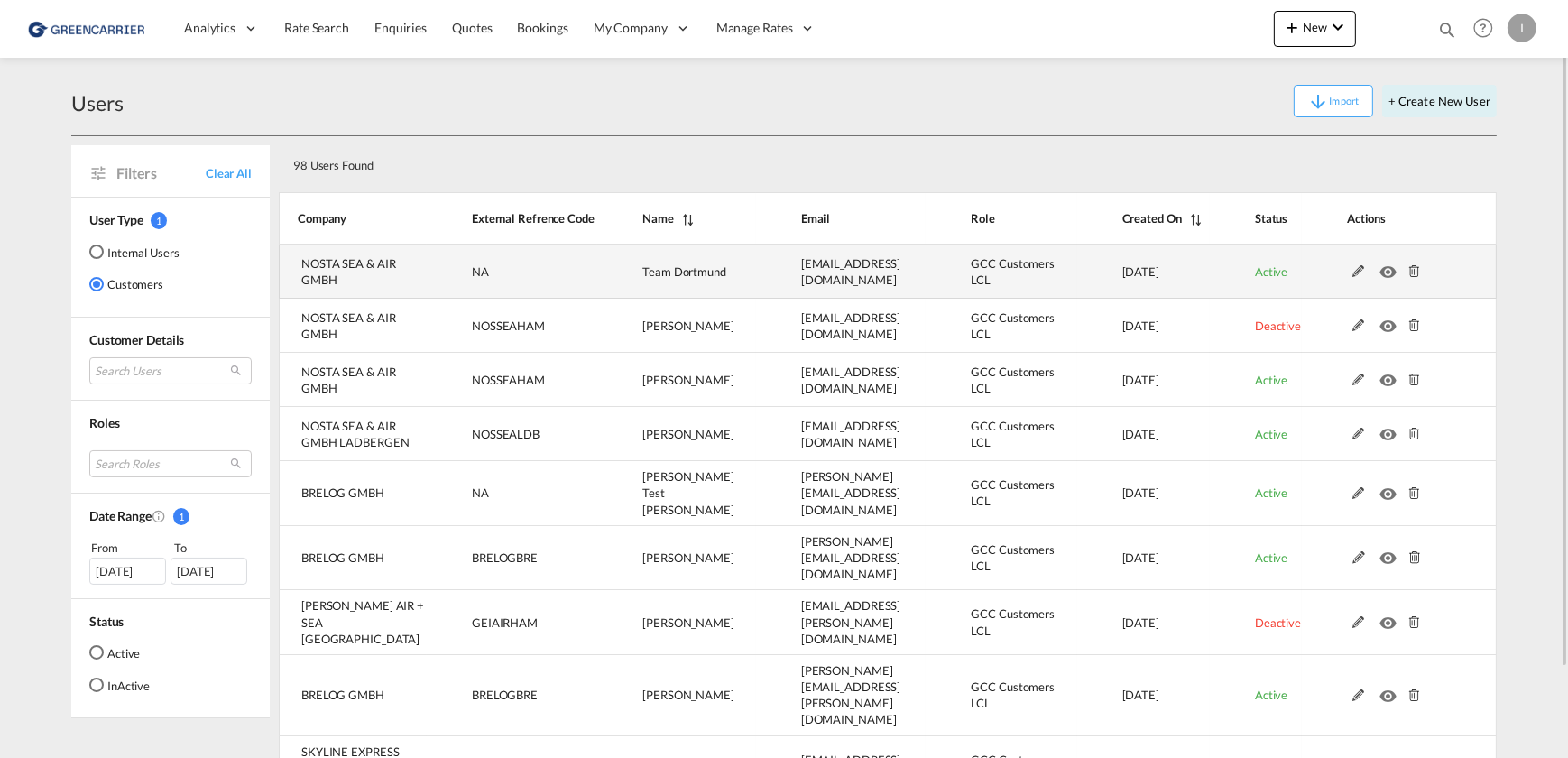
click at [1362, 268] on md-icon at bounding box center [1359, 271] width 24 height 13
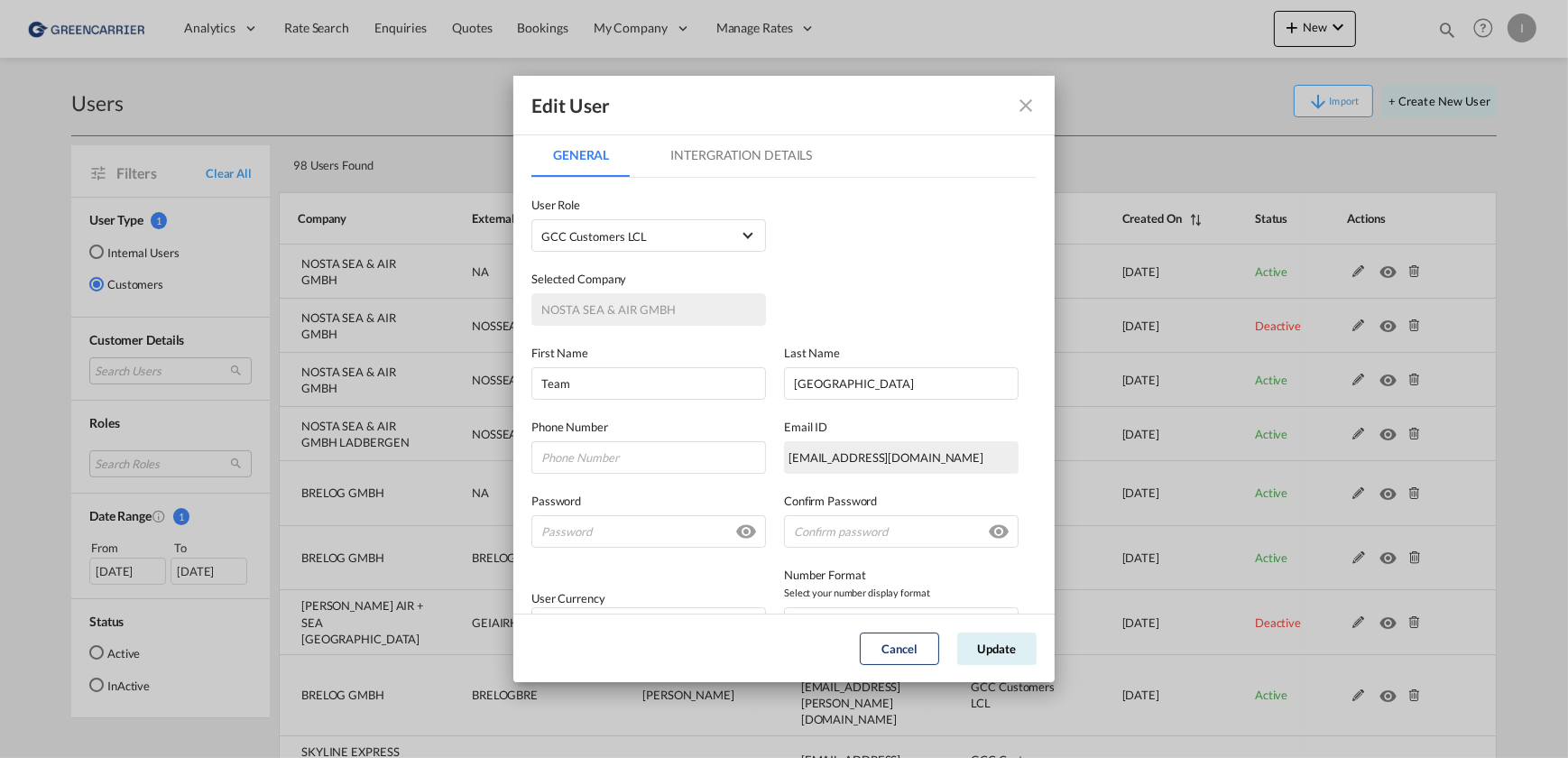
click at [758, 156] on md-tab-item "Intergration Details" at bounding box center [741, 155] width 185 height 44
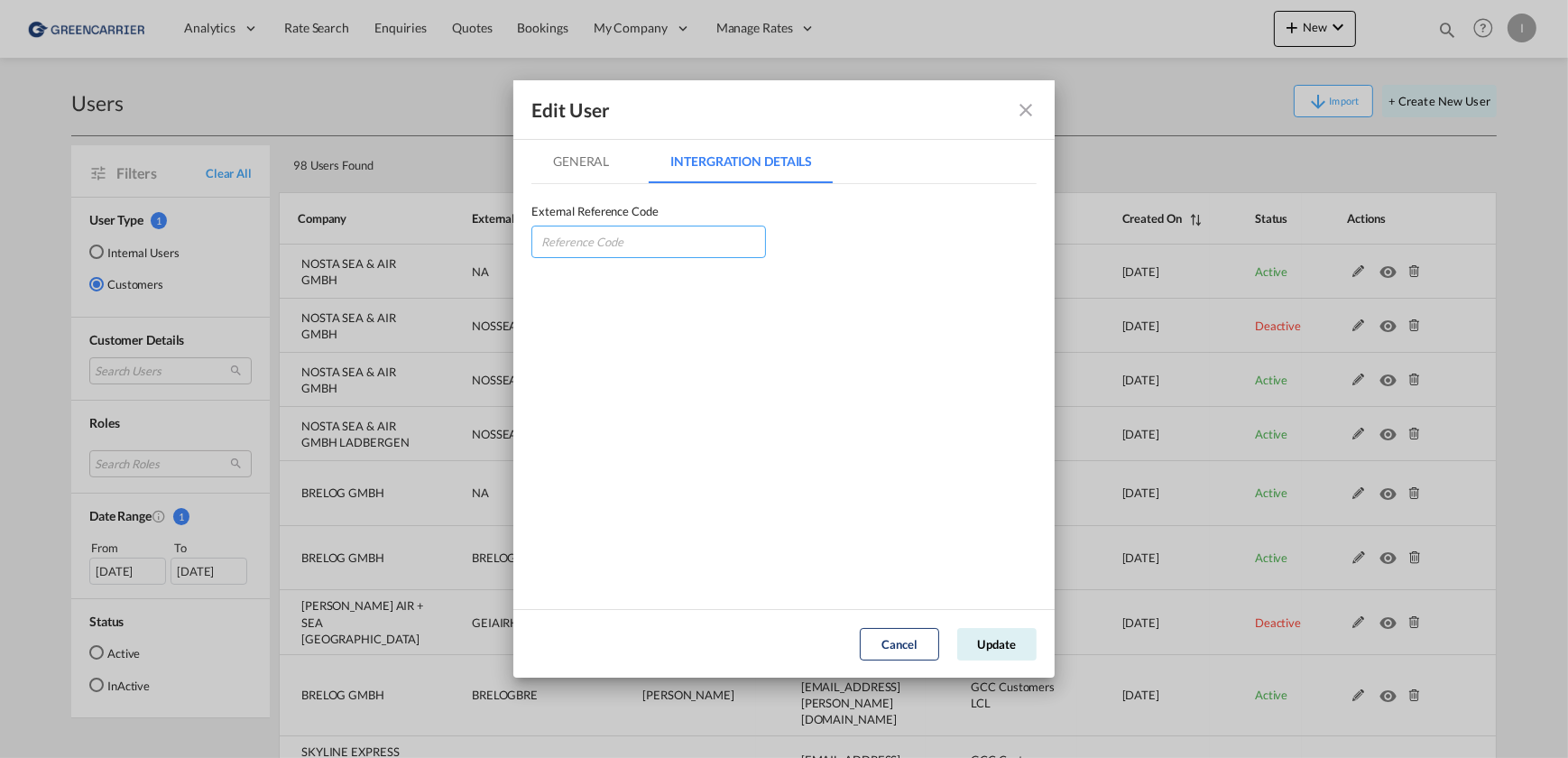
click at [640, 226] on input "GeneralIntergration Details ..." at bounding box center [648, 242] width 235 height 33
paste input "NOSSEAHAM"
type input "NOSSEAHAM"
click at [1015, 644] on button "Update" at bounding box center [997, 644] width 80 height 33
